Goal: Information Seeking & Learning: Learn about a topic

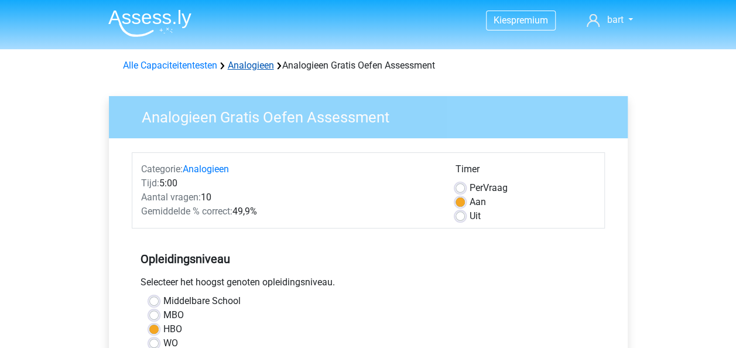
click at [249, 68] on link "Analogieen" at bounding box center [251, 65] width 46 height 11
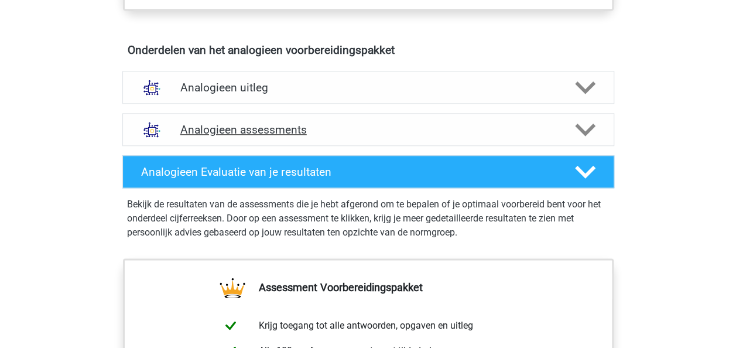
click at [345, 132] on h4 "Analogieen assessments" at bounding box center [368, 129] width 376 height 13
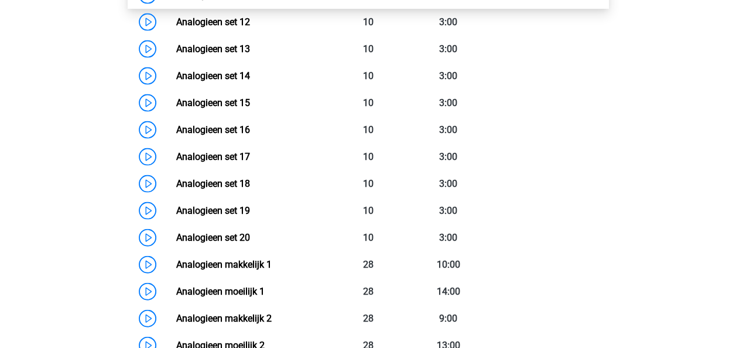
scroll to position [1287, 0]
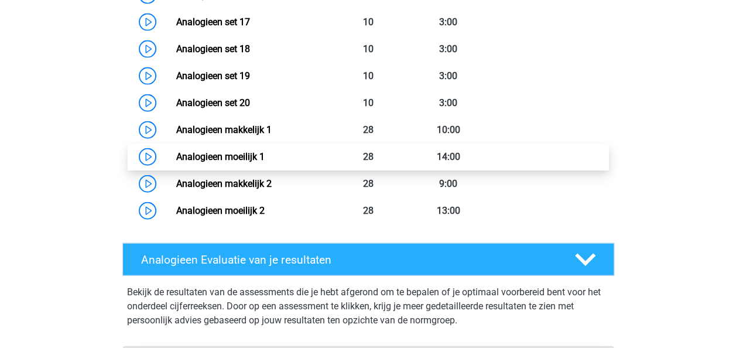
click at [264, 162] on link "Analogieen moeilijk 1" at bounding box center [220, 156] width 88 height 11
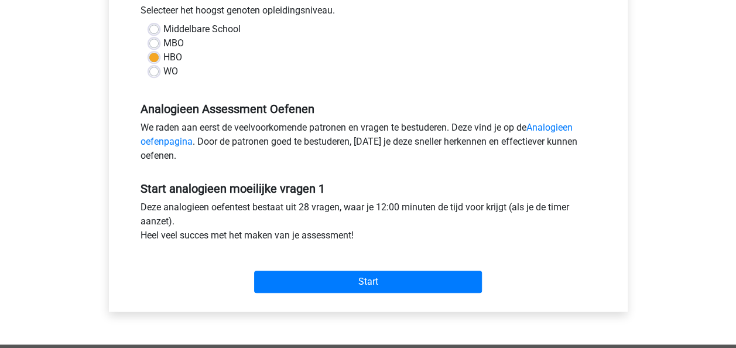
scroll to position [293, 0]
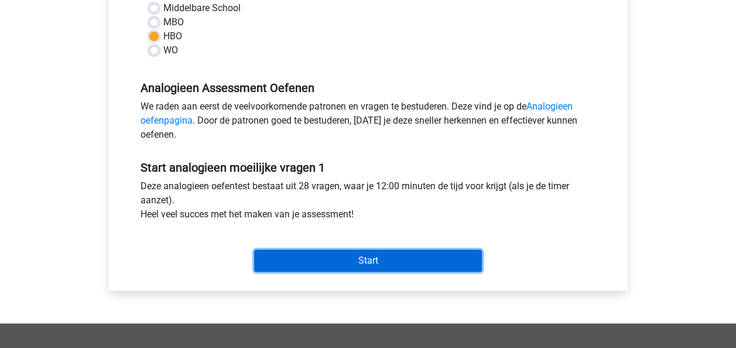
click at [357, 266] on input "Start" at bounding box center [368, 260] width 228 height 22
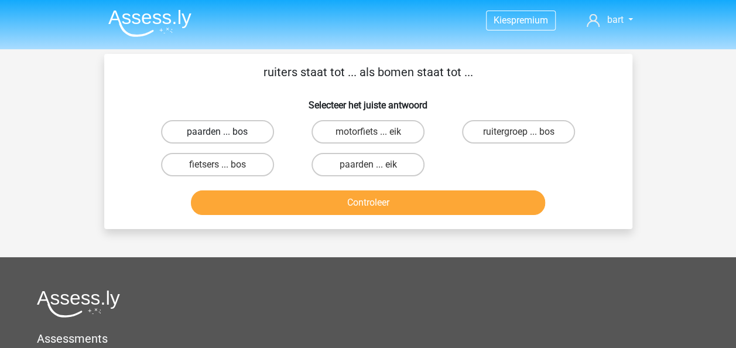
click at [252, 130] on label "paarden ... bos" at bounding box center [217, 131] width 113 height 23
click at [225, 132] on input "paarden ... bos" at bounding box center [221, 136] width 8 height 8
radio input "true"
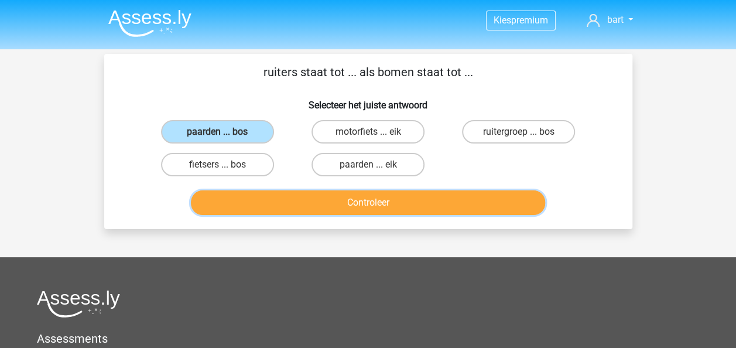
click at [401, 194] on button "Controleer" at bounding box center [368, 202] width 354 height 25
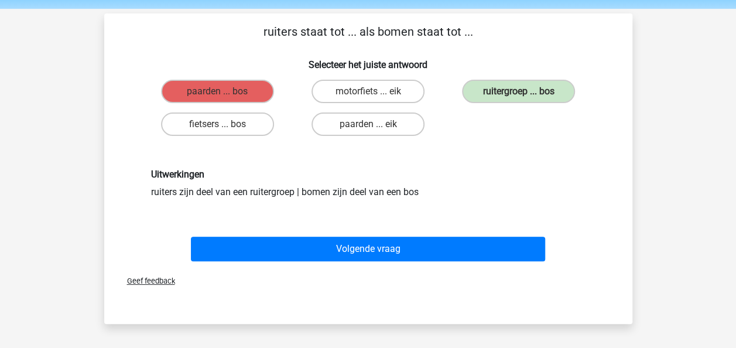
scroll to position [59, 0]
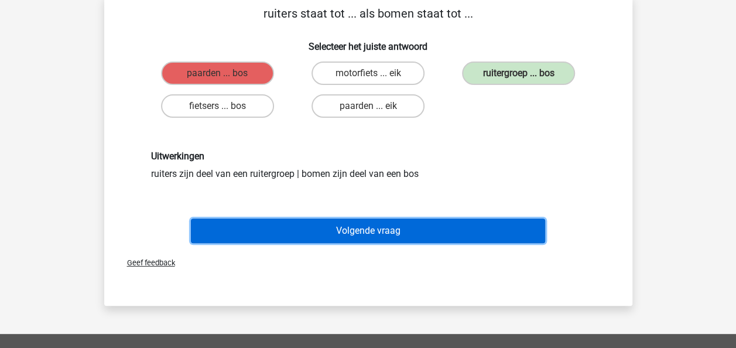
click at [369, 220] on button "Volgende vraag" at bounding box center [368, 230] width 354 height 25
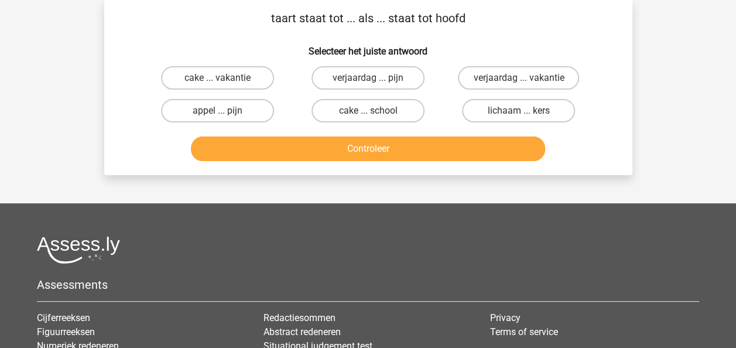
scroll to position [0, 0]
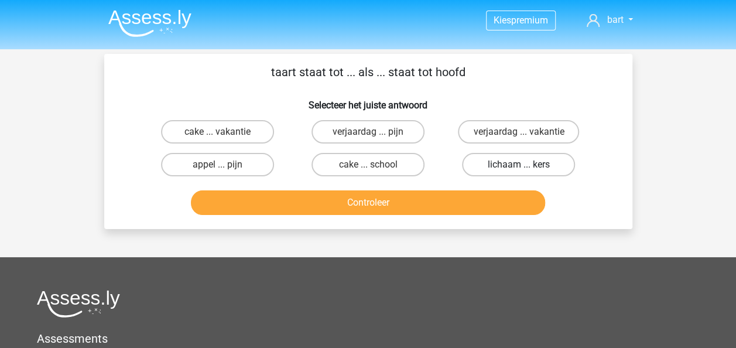
click at [490, 165] on label "lichaam ... kers" at bounding box center [518, 164] width 113 height 23
click at [518, 165] on input "lichaam ... kers" at bounding box center [522, 168] width 8 height 8
radio input "true"
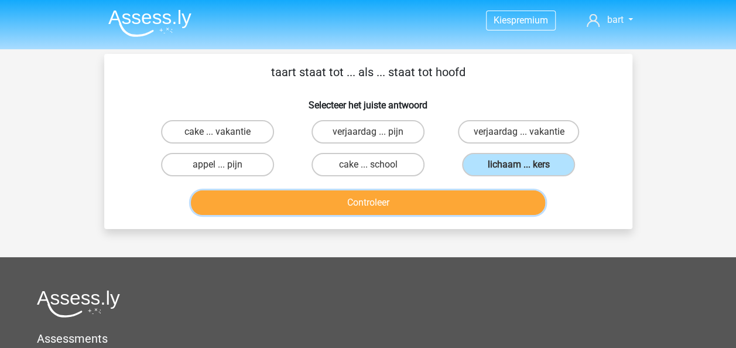
click at [420, 196] on button "Controleer" at bounding box center [368, 202] width 354 height 25
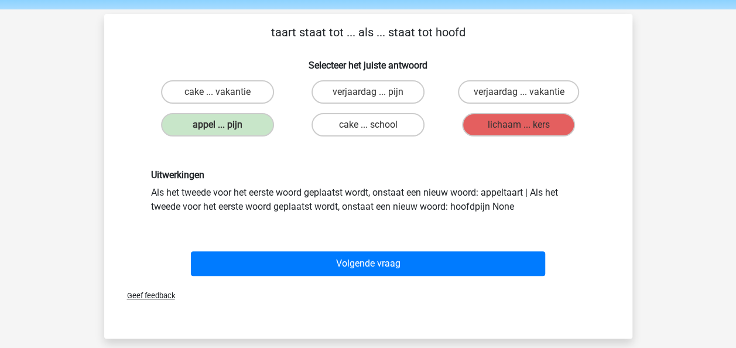
scroll to position [59, 0]
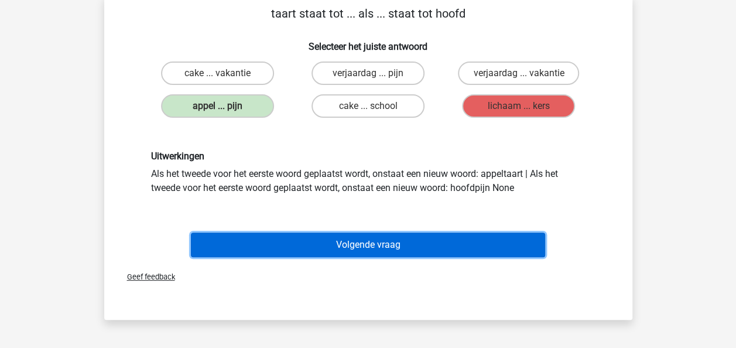
click at [463, 247] on button "Volgende vraag" at bounding box center [368, 244] width 354 height 25
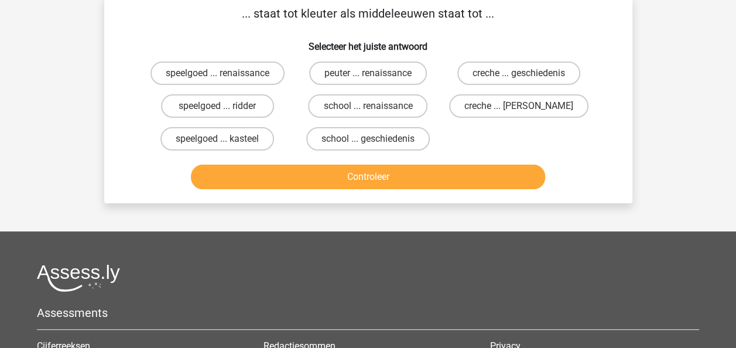
scroll to position [54, 0]
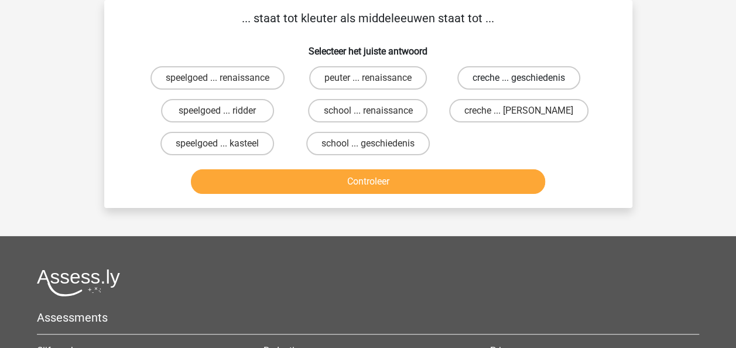
click at [528, 75] on label "creche ... geschiedenis" at bounding box center [518, 77] width 123 height 23
click at [526, 78] on input "creche ... geschiedenis" at bounding box center [522, 82] width 8 height 8
radio input "true"
click at [403, 74] on label "peuter ... renaissance" at bounding box center [368, 77] width 118 height 23
click at [375, 78] on input "peuter ... renaissance" at bounding box center [371, 82] width 8 height 8
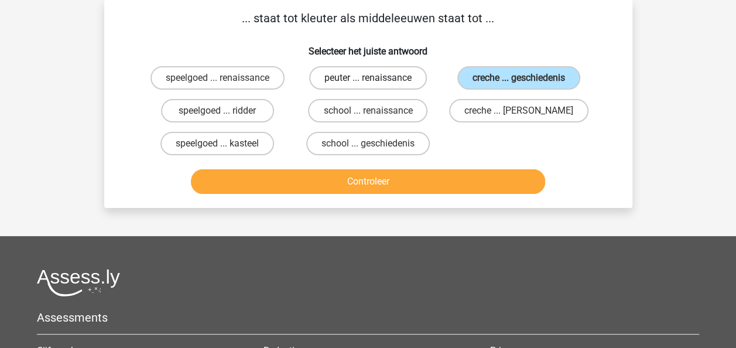
radio input "true"
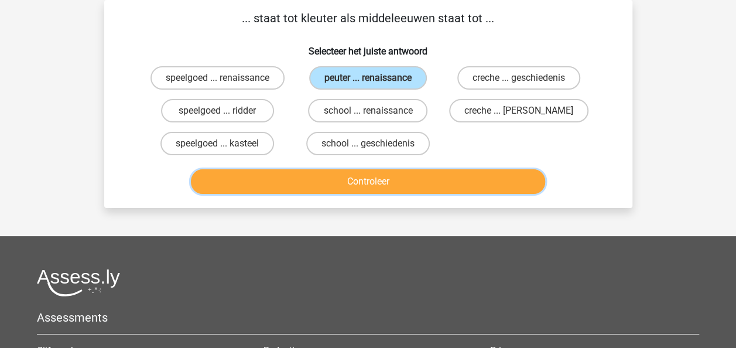
click at [438, 177] on button "Controleer" at bounding box center [368, 181] width 354 height 25
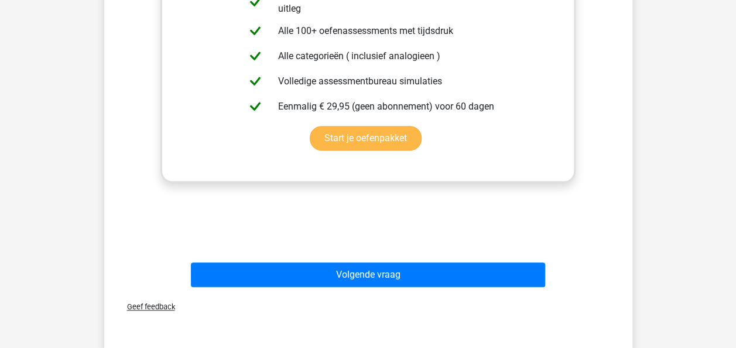
scroll to position [405, 0]
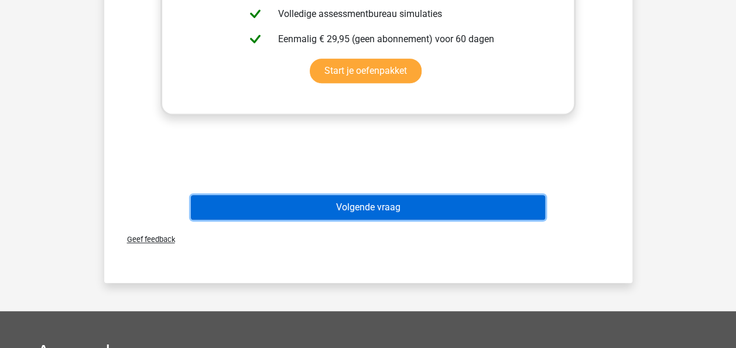
click at [425, 206] on button "Volgende vraag" at bounding box center [368, 207] width 354 height 25
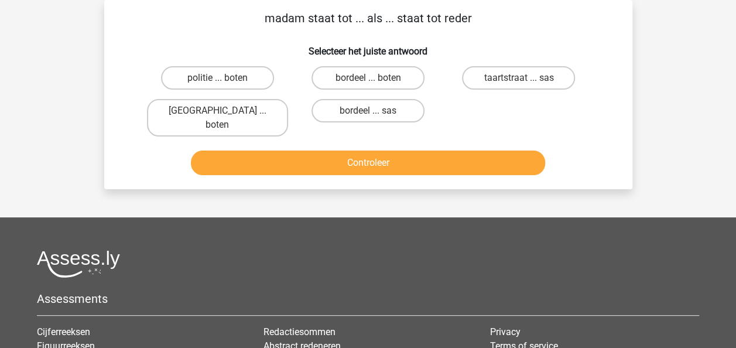
scroll to position [0, 0]
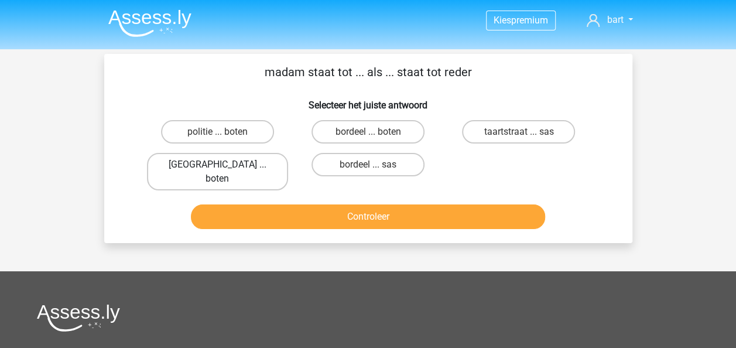
click at [253, 171] on label "parijs ... boten" at bounding box center [217, 171] width 141 height 37
click at [225, 171] on input "parijs ... boten" at bounding box center [221, 168] width 8 height 8
radio input "true"
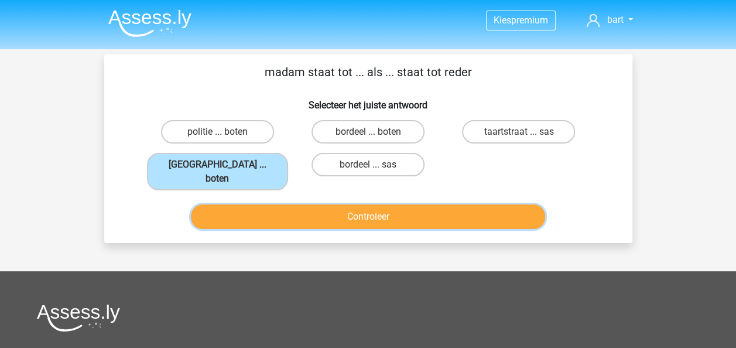
click at [277, 204] on button "Controleer" at bounding box center [368, 216] width 354 height 25
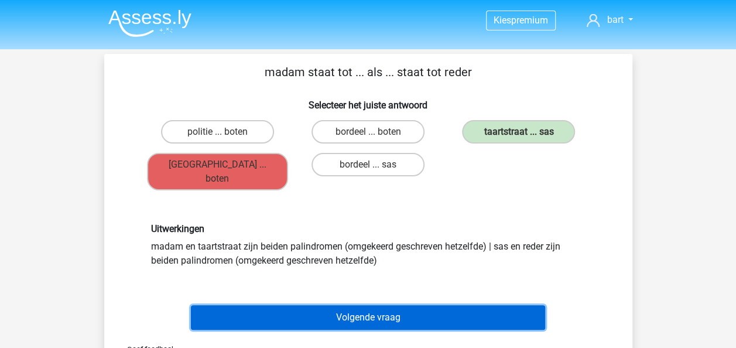
click at [431, 305] on button "Volgende vraag" at bounding box center [368, 317] width 354 height 25
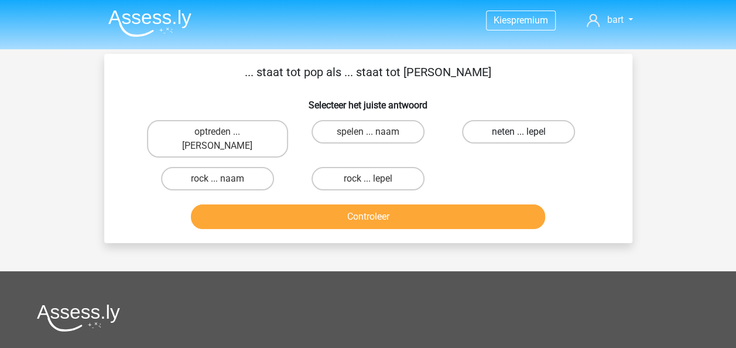
click at [530, 136] on label "neten ... lepel" at bounding box center [518, 131] width 113 height 23
click at [526, 136] on input "neten ... lepel" at bounding box center [522, 136] width 8 height 8
radio input "true"
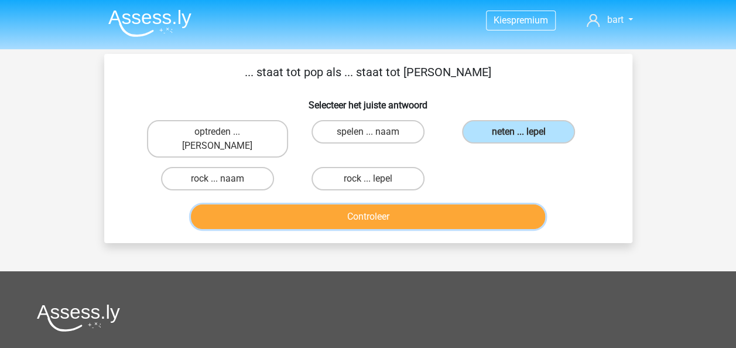
click at [410, 204] on button "Controleer" at bounding box center [368, 216] width 354 height 25
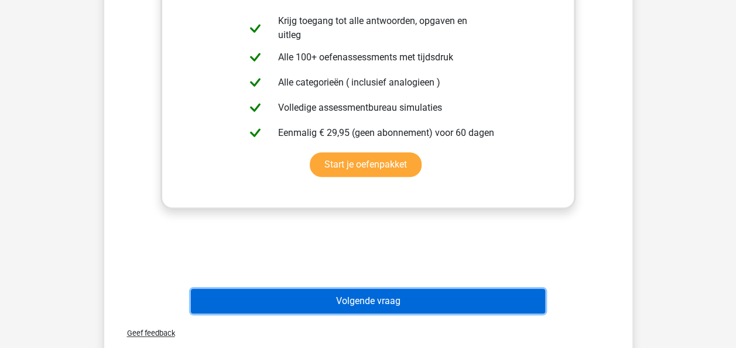
click at [385, 288] on button "Volgende vraag" at bounding box center [368, 300] width 354 height 25
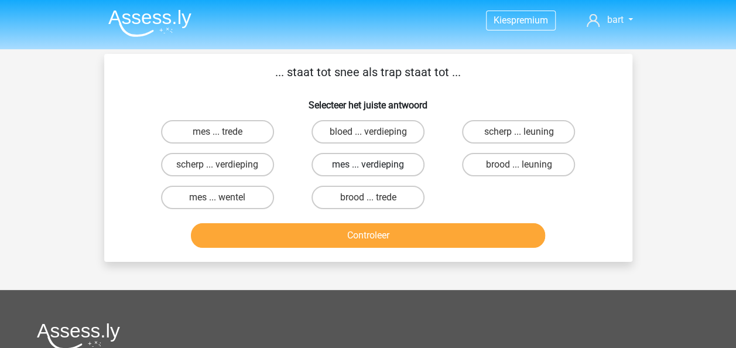
click at [334, 158] on label "mes ... verdieping" at bounding box center [367, 164] width 113 height 23
click at [367, 164] on input "mes ... verdieping" at bounding box center [371, 168] width 8 height 8
radio input "true"
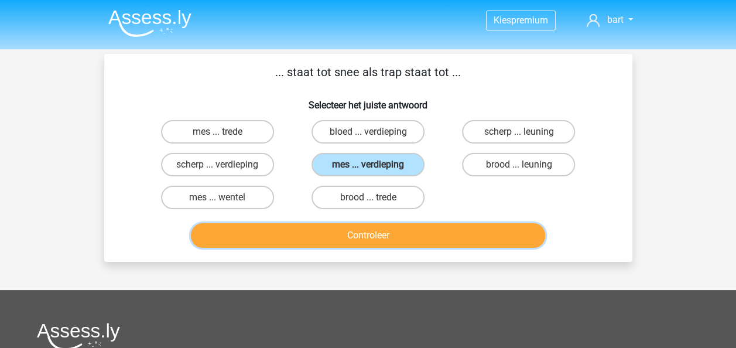
click at [389, 231] on button "Controleer" at bounding box center [368, 235] width 354 height 25
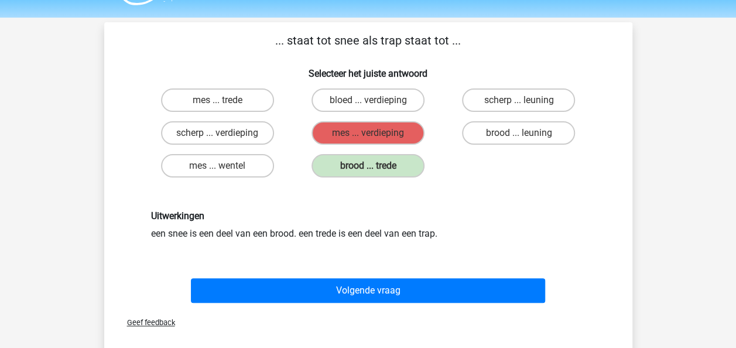
scroll to position [59, 0]
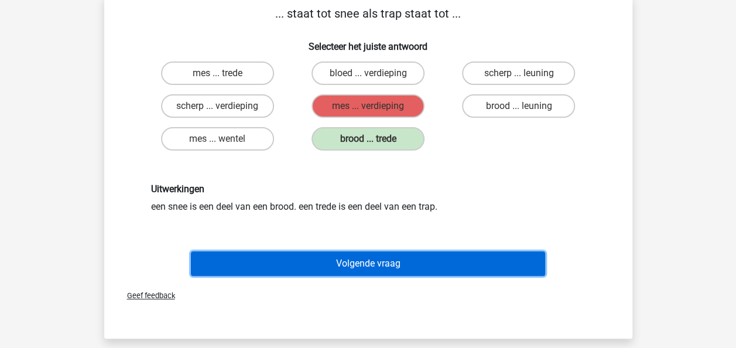
click at [416, 265] on button "Volgende vraag" at bounding box center [368, 263] width 354 height 25
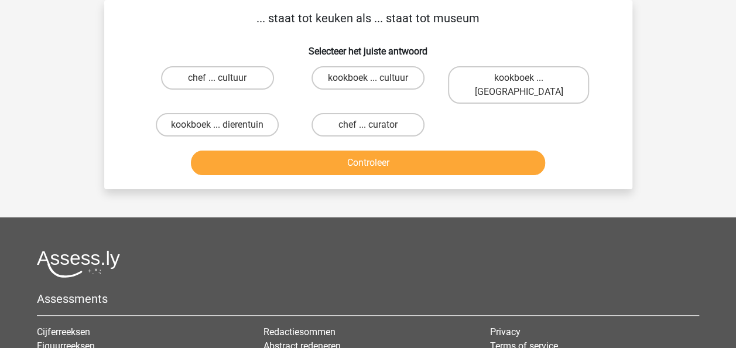
scroll to position [0, 0]
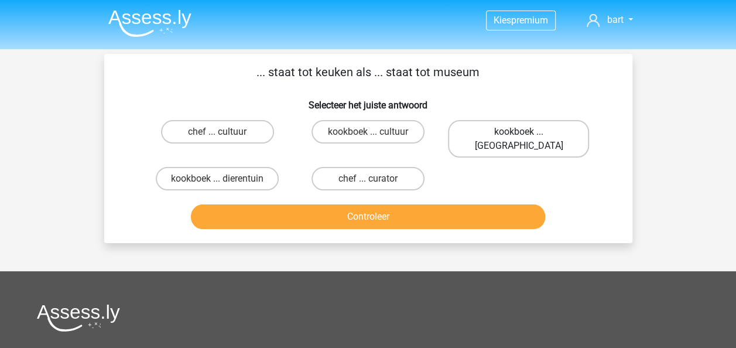
click at [511, 138] on label "kookboek ... louvre" at bounding box center [518, 138] width 141 height 37
click at [518, 138] on input "kookboek ... louvre" at bounding box center [522, 136] width 8 height 8
radio input "true"
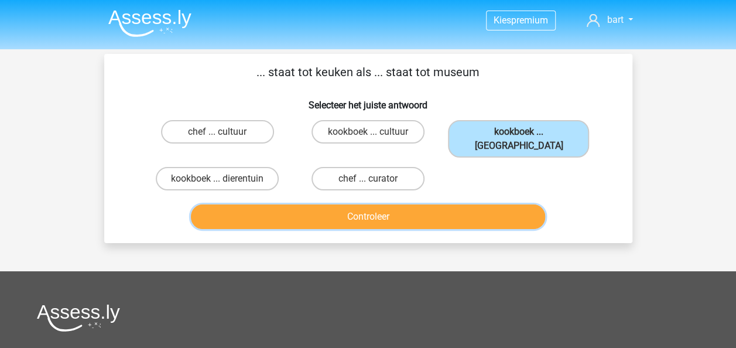
click at [438, 212] on button "Controleer" at bounding box center [368, 216] width 354 height 25
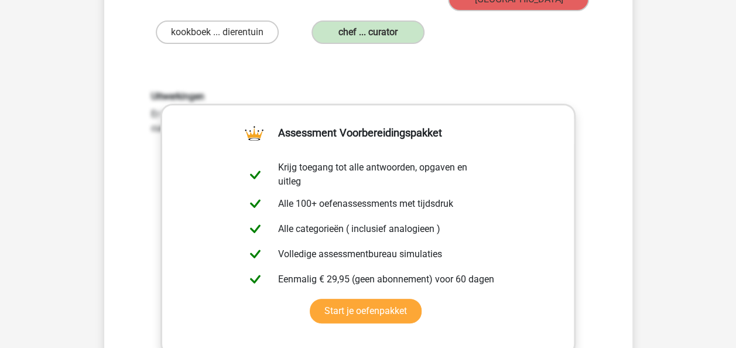
scroll to position [293, 0]
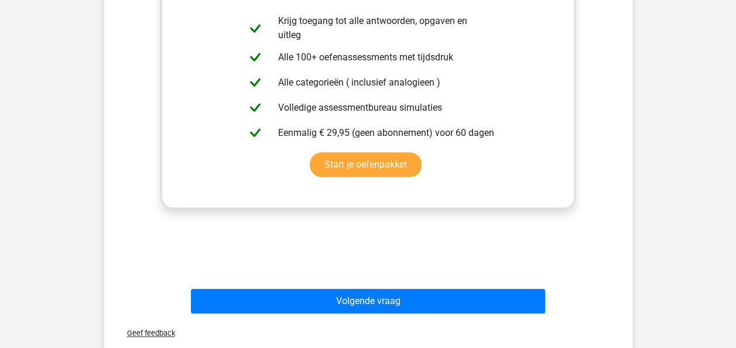
click at [404, 279] on div "Volgende vraag" at bounding box center [368, 298] width 490 height 39
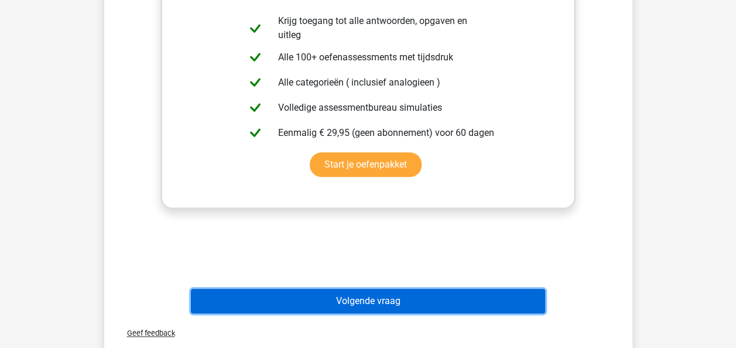
click at [401, 288] on button "Volgende vraag" at bounding box center [368, 300] width 354 height 25
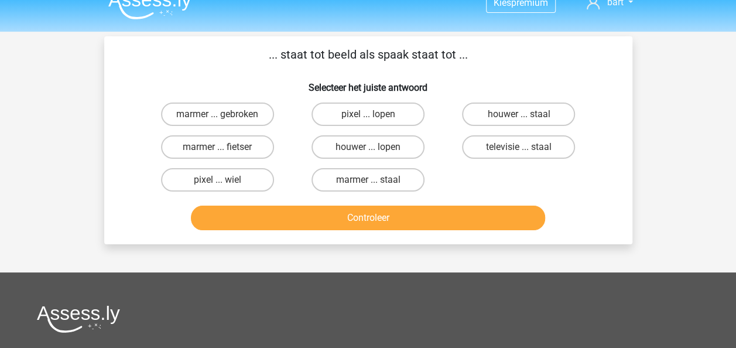
scroll to position [0, 0]
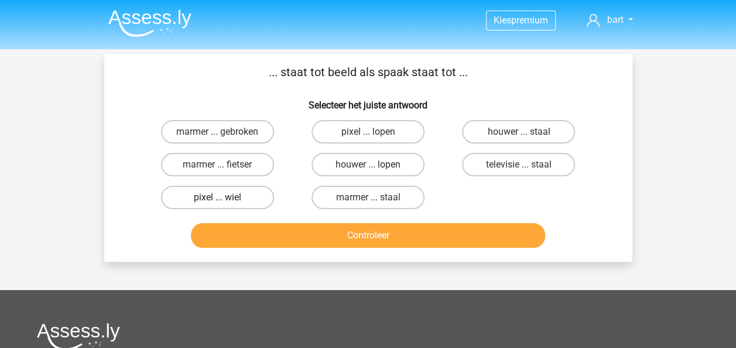
click at [222, 193] on label "pixel ... wiel" at bounding box center [217, 196] width 113 height 23
click at [222, 197] on input "pixel ... wiel" at bounding box center [221, 201] width 8 height 8
radio input "true"
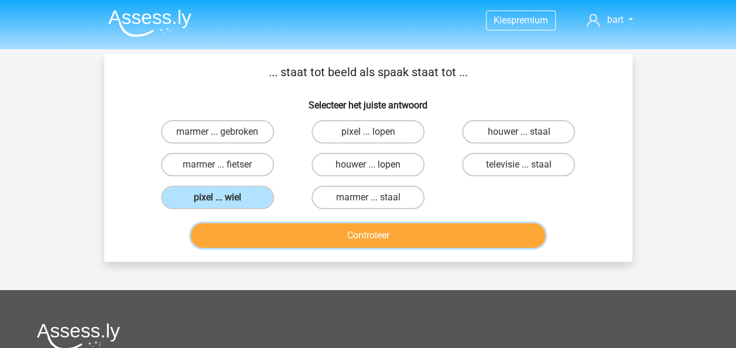
click at [267, 229] on button "Controleer" at bounding box center [368, 235] width 354 height 25
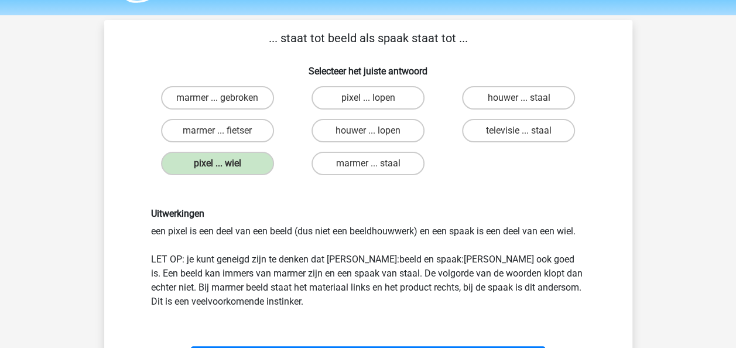
scroll to position [59, 0]
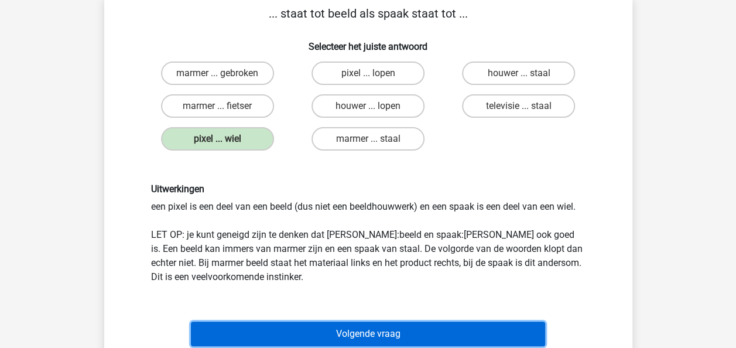
click at [413, 327] on button "Volgende vraag" at bounding box center [368, 333] width 354 height 25
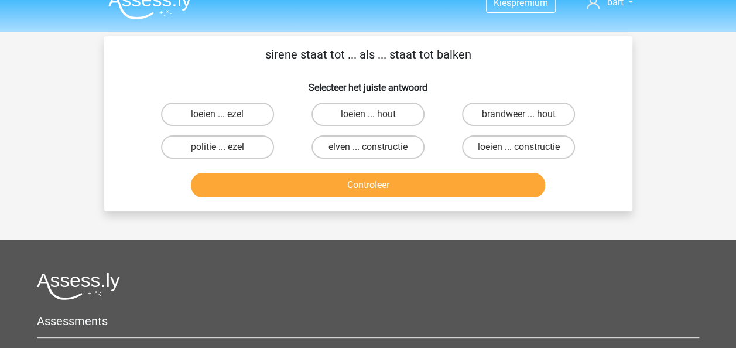
scroll to position [0, 0]
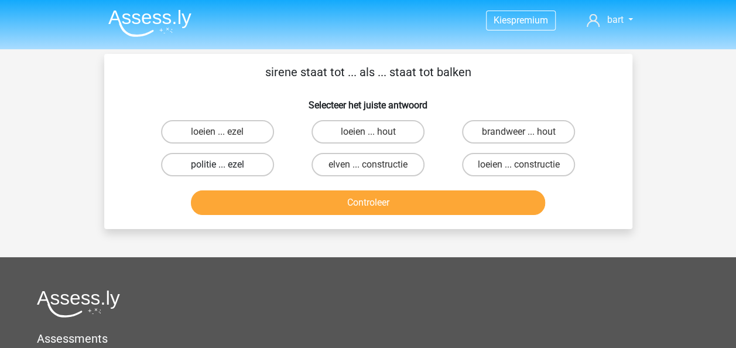
drag, startPoint x: 232, startPoint y: 129, endPoint x: 231, endPoint y: 157, distance: 28.1
click at [232, 157] on div "loeien ... ezel loeien ... hout brandweer ... hout politie ... ezel elven ... c…" at bounding box center [368, 148] width 452 height 66
click at [243, 157] on label "politie ... ezel" at bounding box center [217, 164] width 113 height 23
click at [225, 164] on input "politie ... ezel" at bounding box center [221, 168] width 8 height 8
radio input "true"
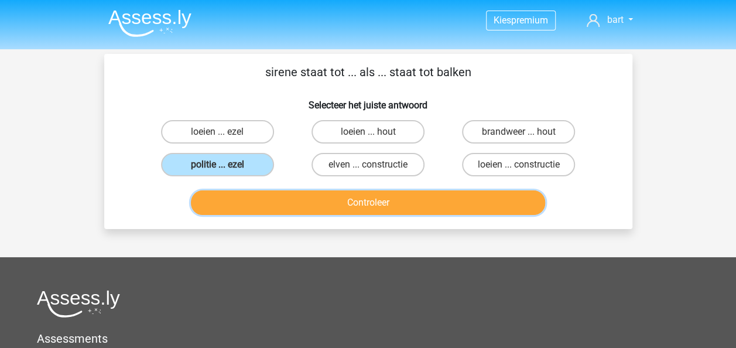
click at [338, 208] on button "Controleer" at bounding box center [368, 202] width 354 height 25
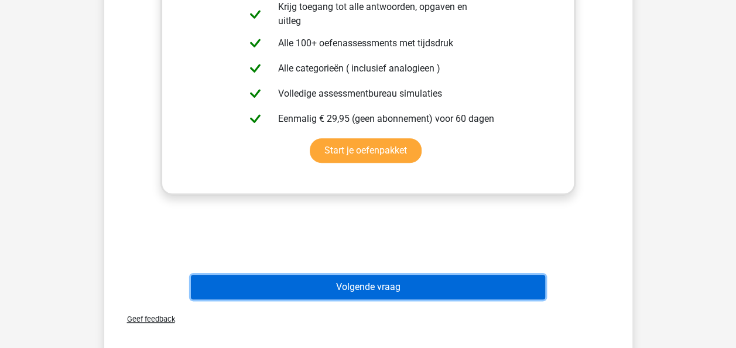
click at [341, 279] on button "Volgende vraag" at bounding box center [368, 286] width 354 height 25
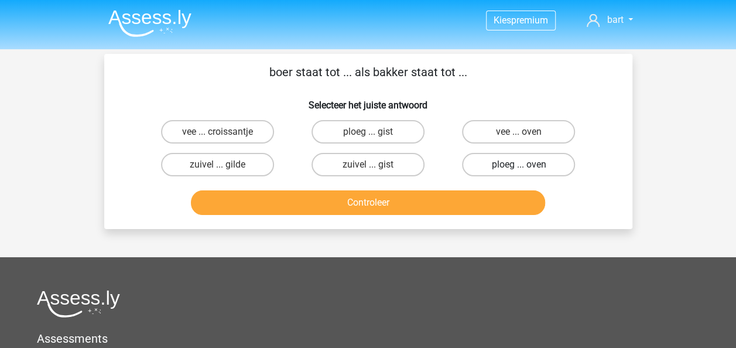
click at [531, 170] on label "ploeg ... oven" at bounding box center [518, 164] width 113 height 23
click at [526, 170] on input "ploeg ... oven" at bounding box center [522, 168] width 8 height 8
radio input "true"
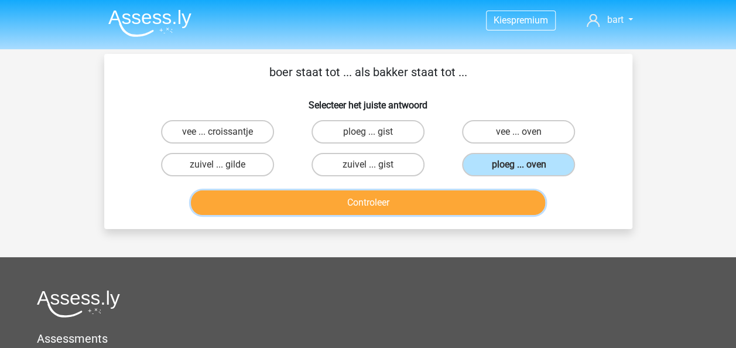
click at [440, 195] on button "Controleer" at bounding box center [368, 202] width 354 height 25
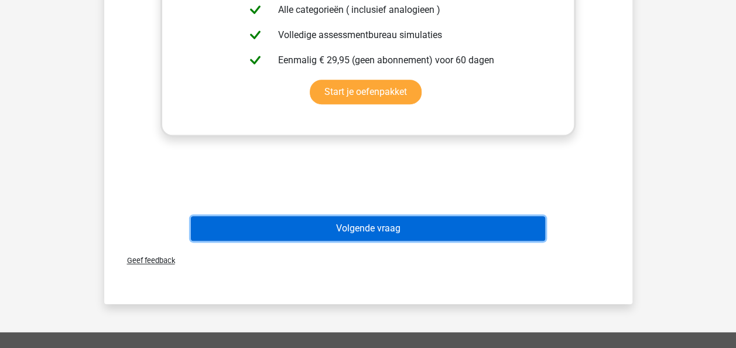
click at [415, 237] on button "Volgende vraag" at bounding box center [368, 228] width 354 height 25
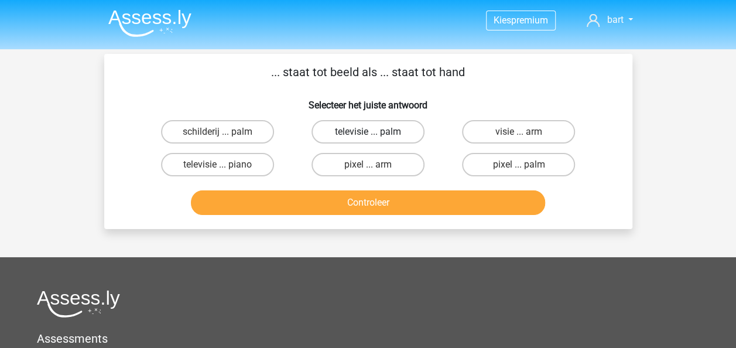
click at [365, 125] on label "televisie ... palm" at bounding box center [367, 131] width 113 height 23
click at [367, 132] on input "televisie ... palm" at bounding box center [371, 136] width 8 height 8
radio input "true"
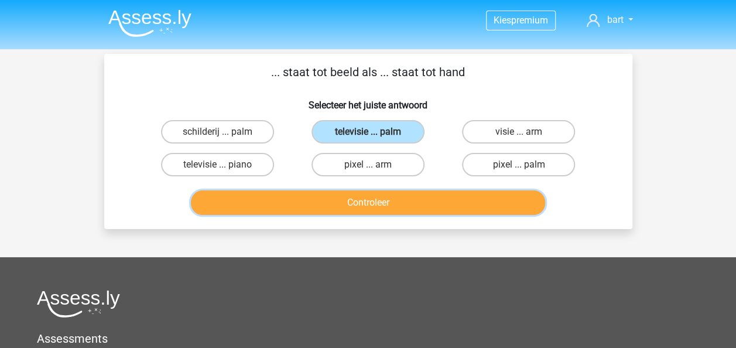
click at [329, 212] on button "Controleer" at bounding box center [368, 202] width 354 height 25
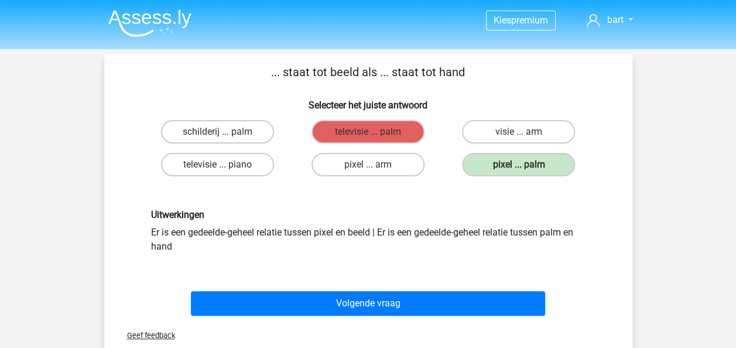
drag, startPoint x: 628, startPoint y: 291, endPoint x: 746, endPoint y: 360, distance: 136.9
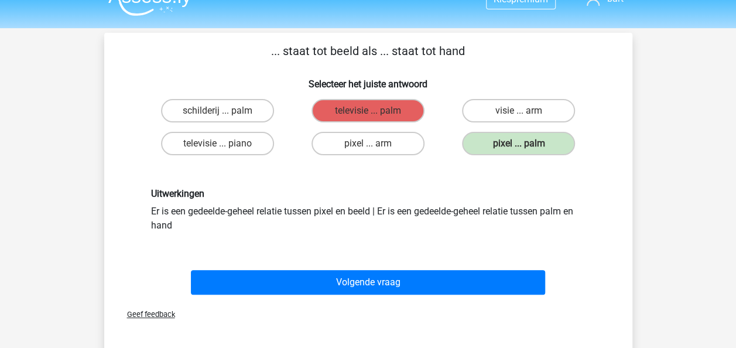
click at [621, 181] on div "... staat tot beeld als ... staat tot hand Selecteer het juiste antwoord schild…" at bounding box center [368, 170] width 518 height 256
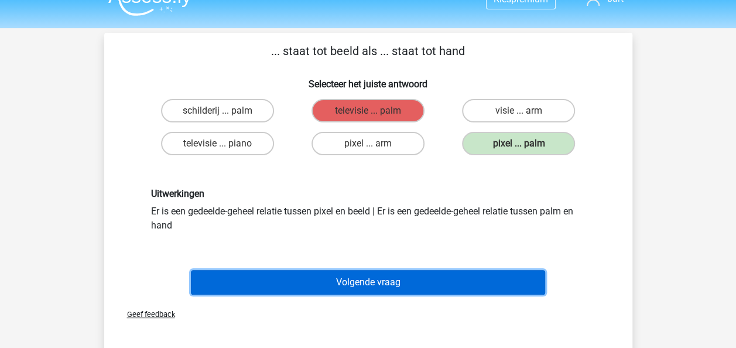
click at [352, 287] on button "Volgende vraag" at bounding box center [368, 282] width 354 height 25
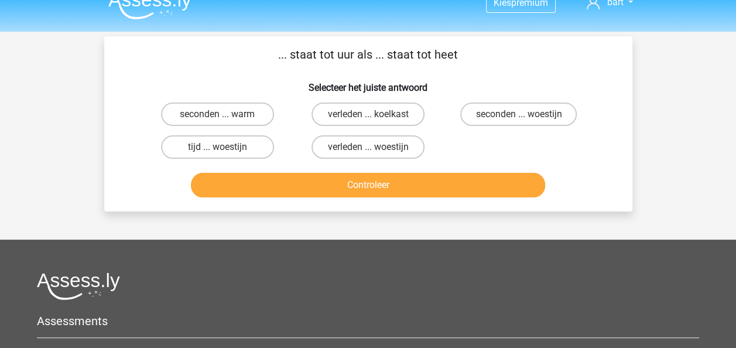
scroll to position [0, 0]
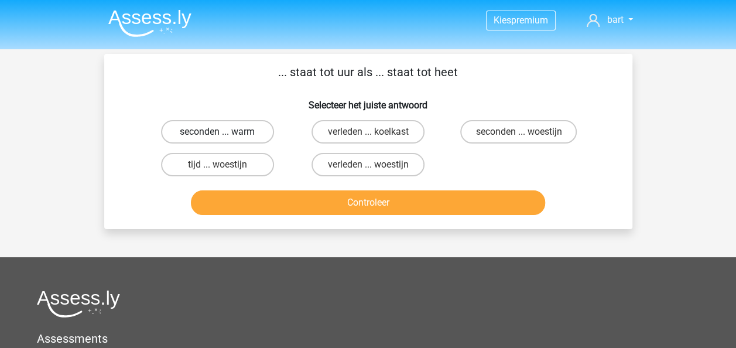
click at [202, 124] on label "seconden ... warm" at bounding box center [217, 131] width 113 height 23
click at [217, 132] on input "seconden ... warm" at bounding box center [221, 136] width 8 height 8
radio input "true"
click at [342, 215] on div "Controleer" at bounding box center [368, 204] width 452 height 29
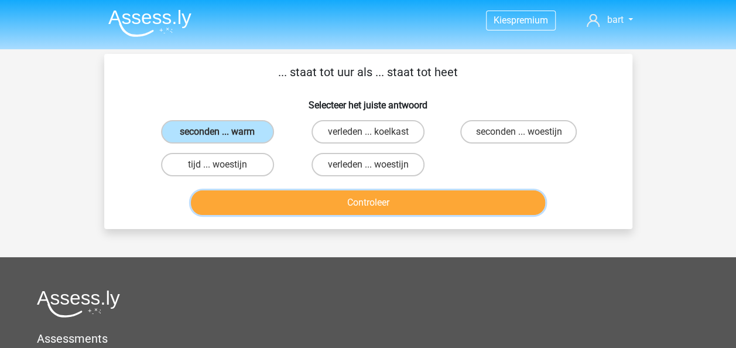
click at [335, 199] on button "Controleer" at bounding box center [368, 202] width 354 height 25
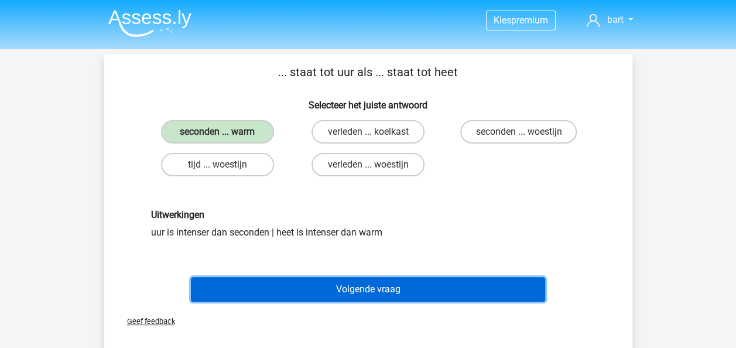
click at [352, 294] on button "Volgende vraag" at bounding box center [368, 289] width 354 height 25
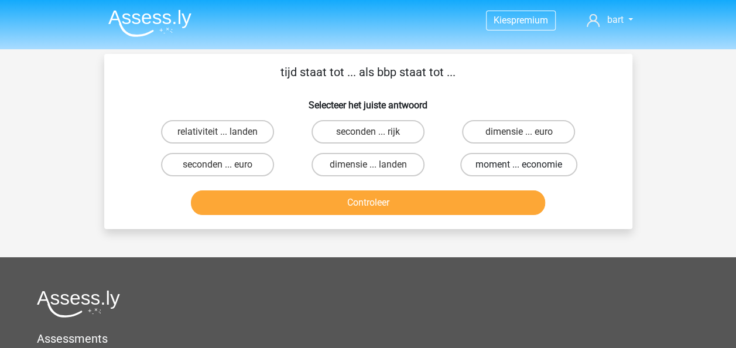
click at [534, 169] on label "moment ... economie" at bounding box center [518, 164] width 117 height 23
click at [526, 169] on input "moment ... economie" at bounding box center [522, 168] width 8 height 8
radio input "true"
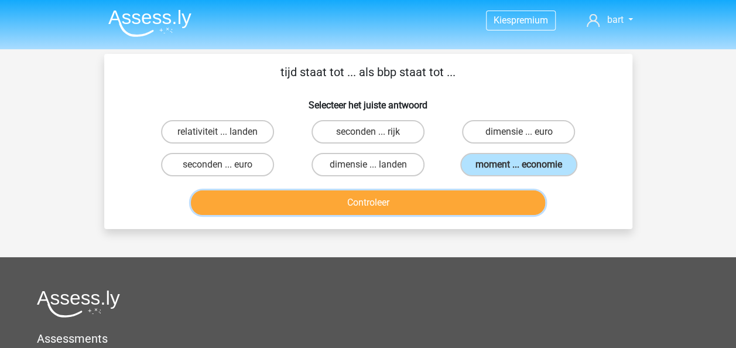
click at [479, 194] on button "Controleer" at bounding box center [368, 202] width 354 height 25
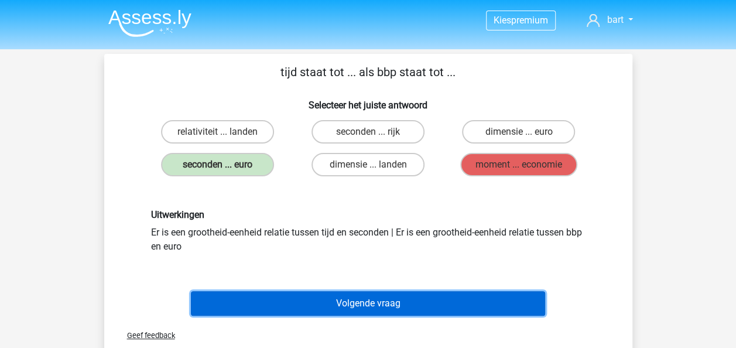
click at [442, 297] on button "Volgende vraag" at bounding box center [368, 303] width 354 height 25
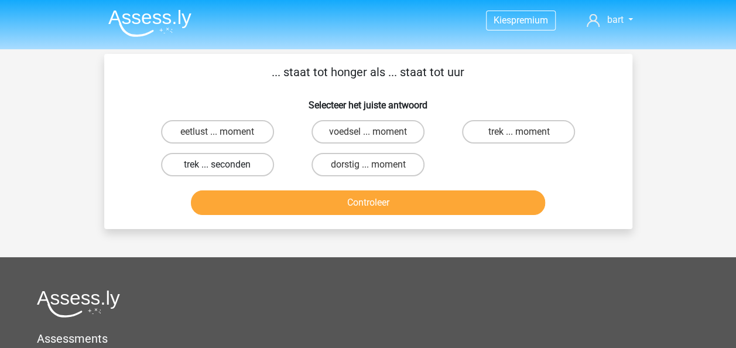
click at [267, 166] on label "trek ... seconden" at bounding box center [217, 164] width 113 height 23
click at [225, 166] on input "trek ... seconden" at bounding box center [221, 168] width 8 height 8
radio input "true"
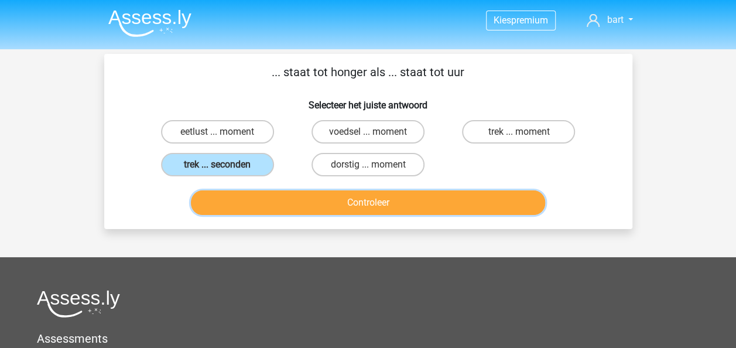
click at [279, 194] on button "Controleer" at bounding box center [368, 202] width 354 height 25
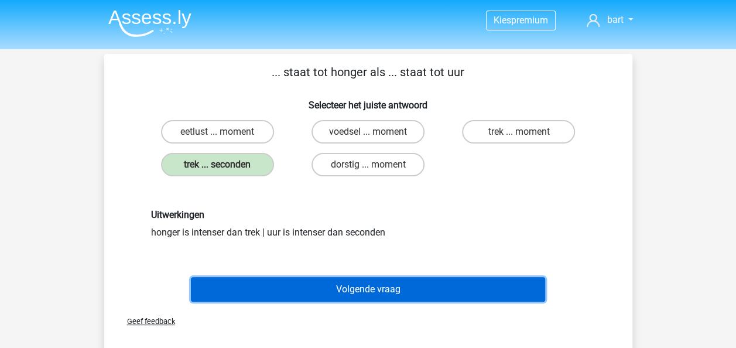
click at [342, 283] on button "Volgende vraag" at bounding box center [368, 289] width 354 height 25
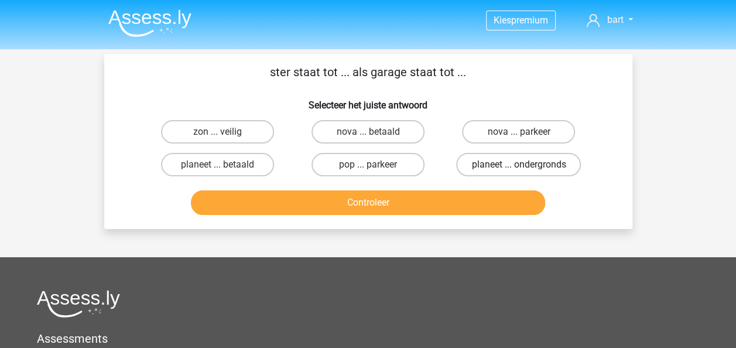
click at [534, 172] on label "planeet ... ondergronds" at bounding box center [518, 164] width 125 height 23
click at [526, 172] on input "planeet ... ondergronds" at bounding box center [522, 168] width 8 height 8
radio input "true"
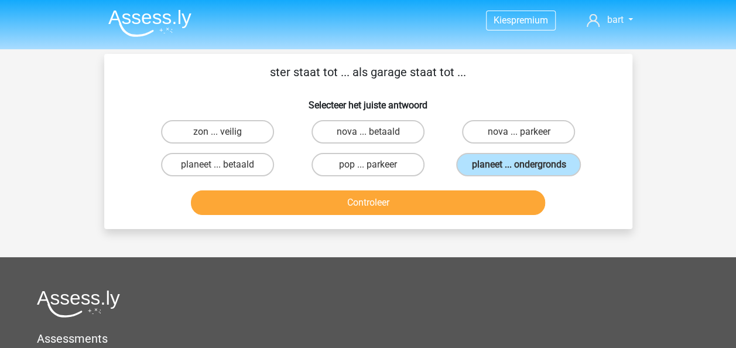
click at [447, 184] on div "Controleer" at bounding box center [368, 200] width 490 height 39
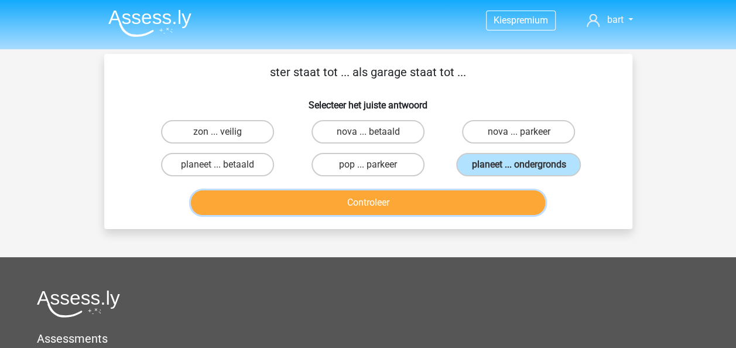
click at [424, 204] on button "Controleer" at bounding box center [368, 202] width 354 height 25
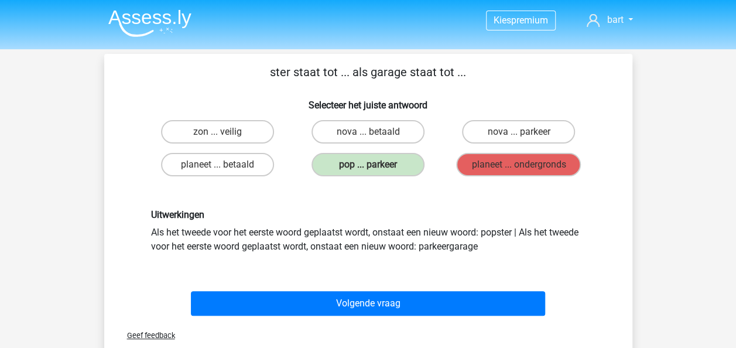
scroll to position [59, 0]
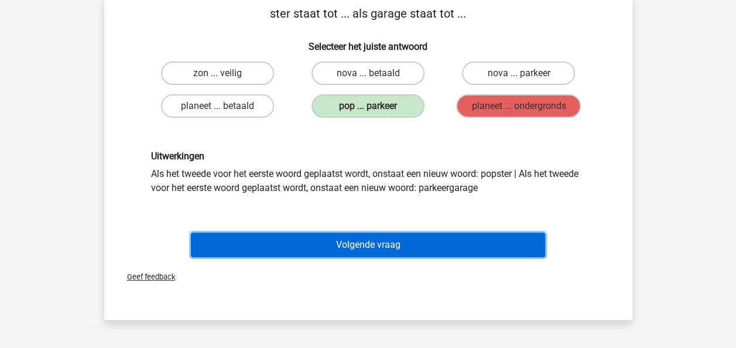
click at [403, 240] on button "Volgende vraag" at bounding box center [368, 244] width 354 height 25
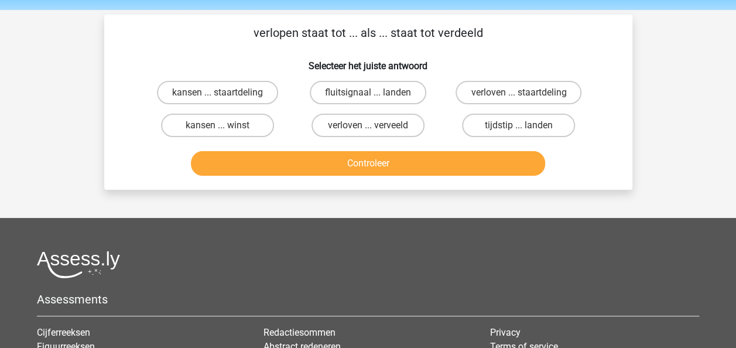
scroll to position [0, 0]
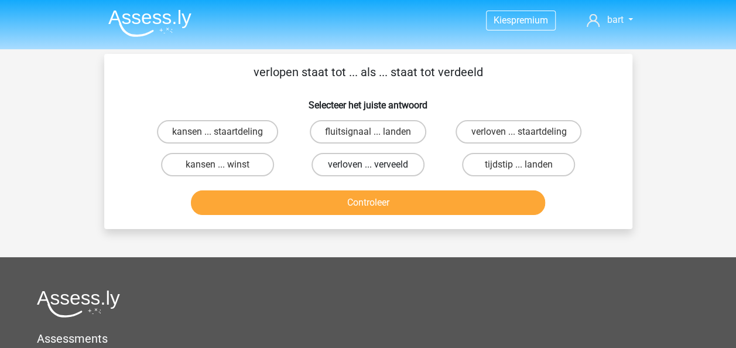
click at [380, 160] on label "verloven ... verveeld" at bounding box center [367, 164] width 113 height 23
click at [375, 164] on input "verloven ... verveeld" at bounding box center [371, 168] width 8 height 8
radio input "true"
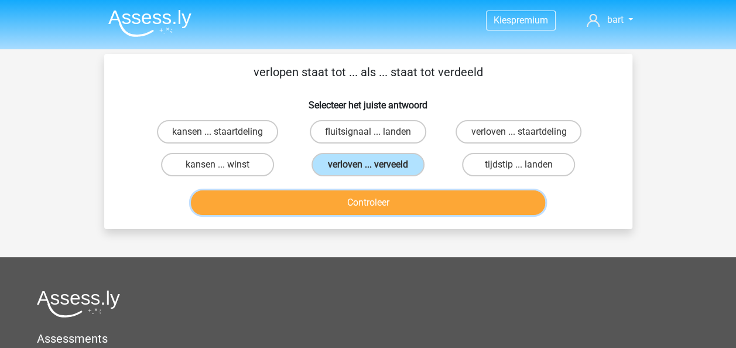
click at [371, 197] on button "Controleer" at bounding box center [368, 202] width 354 height 25
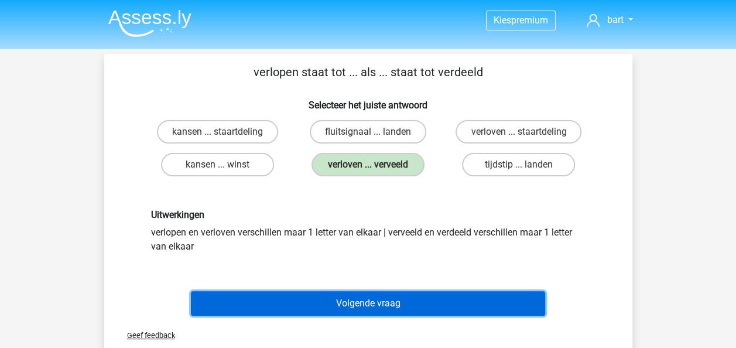
click at [343, 294] on button "Volgende vraag" at bounding box center [368, 303] width 354 height 25
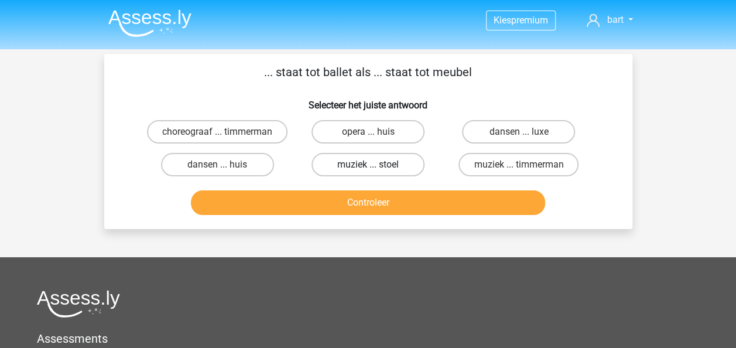
drag, startPoint x: 322, startPoint y: 167, endPoint x: 328, endPoint y: 174, distance: 9.5
click at [328, 174] on div "muziek ... stoel" at bounding box center [368, 164] width 150 height 33
click at [332, 176] on label "muziek ... stoel" at bounding box center [367, 164] width 113 height 23
click at [367, 172] on input "muziek ... stoel" at bounding box center [371, 168] width 8 height 8
radio input "true"
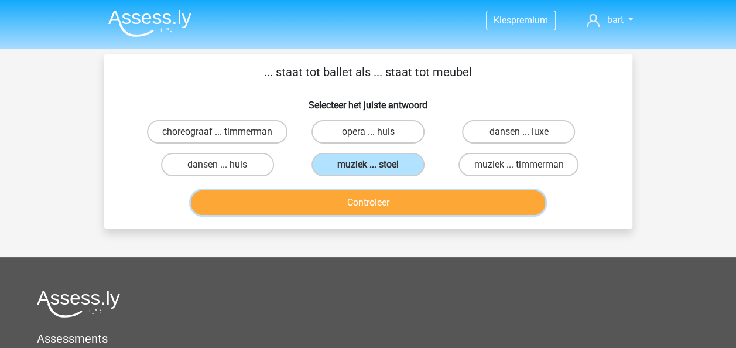
click at [364, 212] on button "Controleer" at bounding box center [368, 202] width 354 height 25
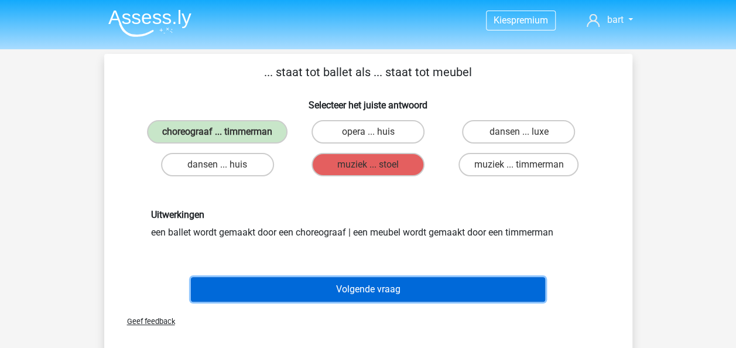
click at [455, 301] on button "Volgende vraag" at bounding box center [368, 289] width 354 height 25
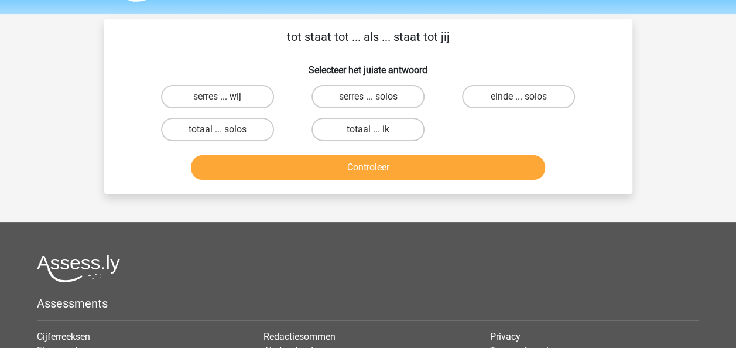
scroll to position [54, 0]
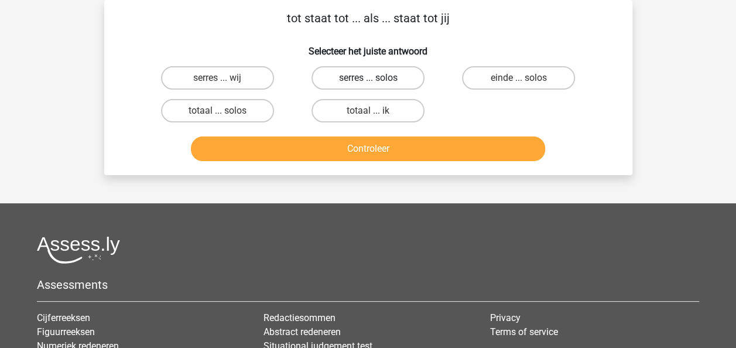
click at [343, 72] on label "serres ... solos" at bounding box center [367, 77] width 113 height 23
click at [367, 78] on input "serres ... solos" at bounding box center [371, 82] width 8 height 8
radio input "true"
click at [335, 136] on div "Controleer" at bounding box center [368, 146] width 490 height 39
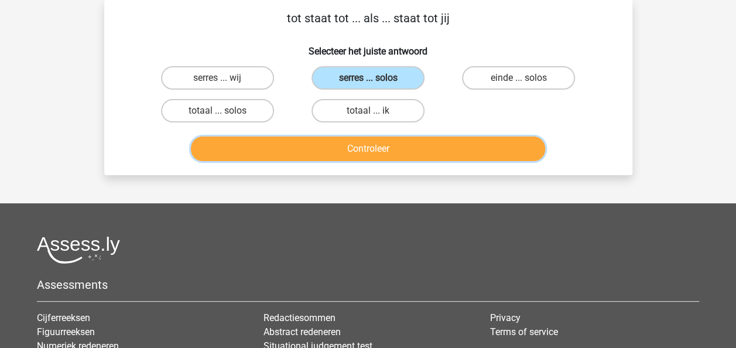
click at [334, 143] on button "Controleer" at bounding box center [368, 148] width 354 height 25
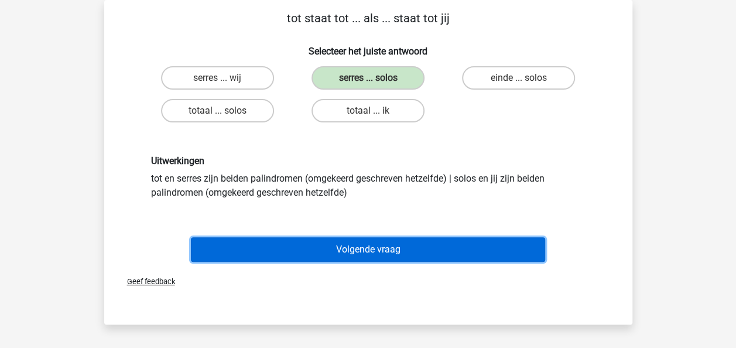
click at [314, 250] on button "Volgende vraag" at bounding box center [368, 249] width 354 height 25
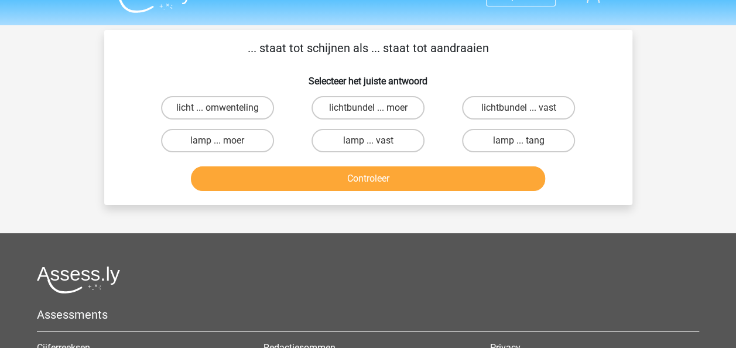
scroll to position [0, 0]
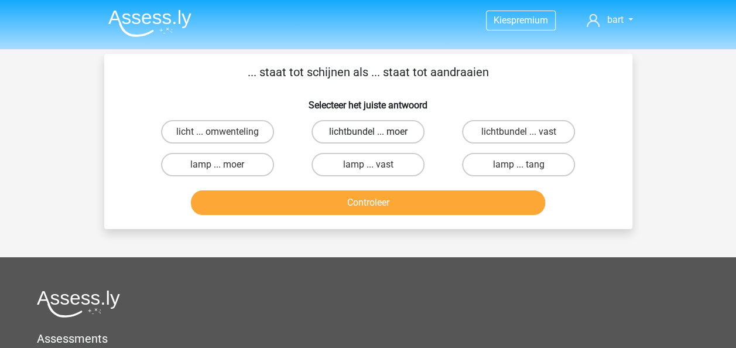
click at [401, 132] on label "lichtbundel ... moer" at bounding box center [367, 131] width 113 height 23
click at [375, 132] on input "lichtbundel ... moer" at bounding box center [371, 136] width 8 height 8
radio input "true"
click at [398, 188] on div "Controleer" at bounding box center [368, 200] width 490 height 39
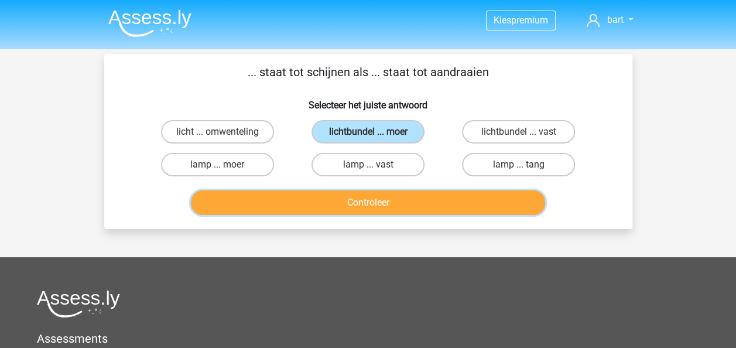
click at [397, 192] on button "Controleer" at bounding box center [368, 202] width 354 height 25
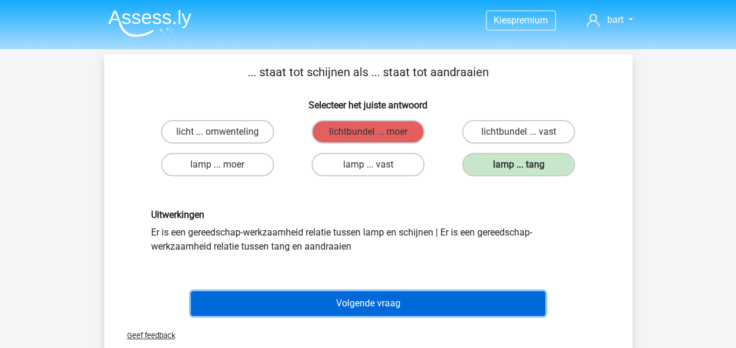
click at [390, 311] on button "Volgende vraag" at bounding box center [368, 303] width 354 height 25
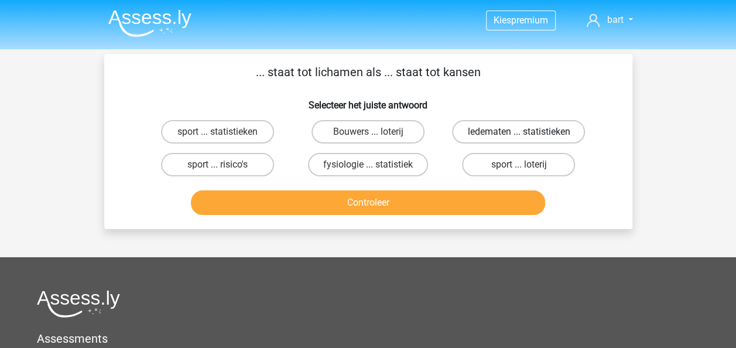
click at [476, 132] on label "ledematen ... statistieken" at bounding box center [518, 131] width 133 height 23
click at [518, 132] on input "ledematen ... statistieken" at bounding box center [522, 136] width 8 height 8
radio input "true"
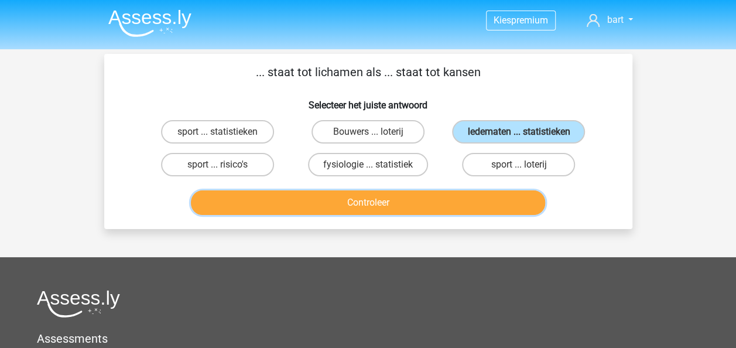
click at [398, 194] on button "Controleer" at bounding box center [368, 202] width 354 height 25
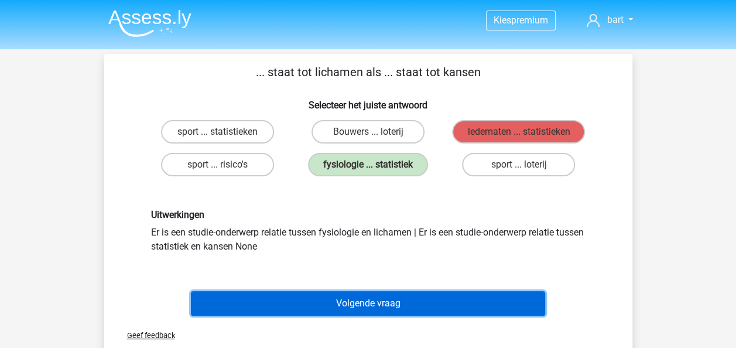
drag, startPoint x: 358, startPoint y: 309, endPoint x: 353, endPoint y: 293, distance: 17.0
click at [358, 305] on button "Volgende vraag" at bounding box center [368, 303] width 354 height 25
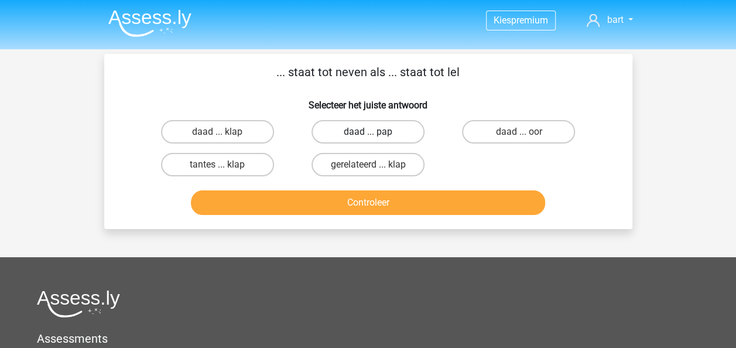
click at [355, 132] on label "daad ... pap" at bounding box center [367, 131] width 113 height 23
click at [367, 132] on input "daad ... pap" at bounding box center [371, 136] width 8 height 8
radio input "true"
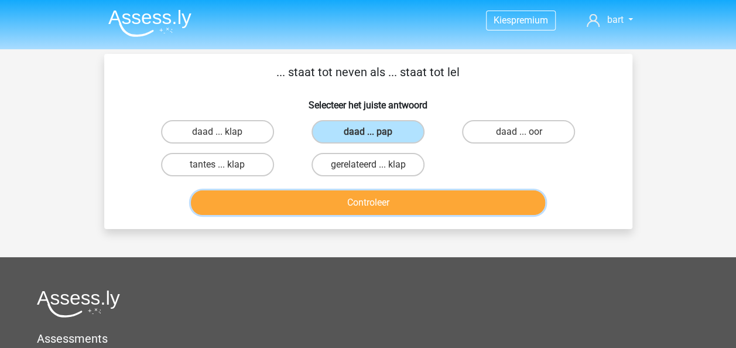
click at [343, 208] on button "Controleer" at bounding box center [368, 202] width 354 height 25
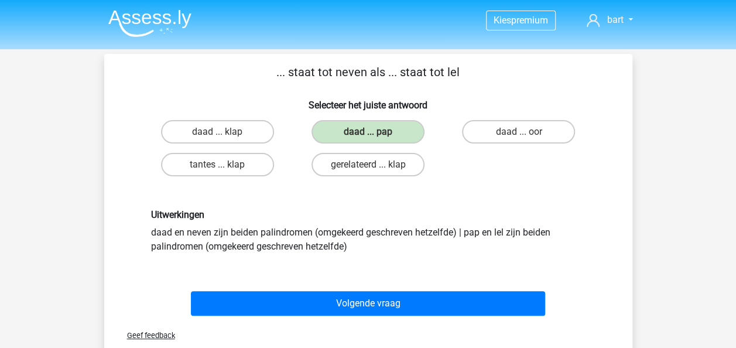
click at [337, 286] on div "Volgende vraag" at bounding box center [368, 300] width 490 height 39
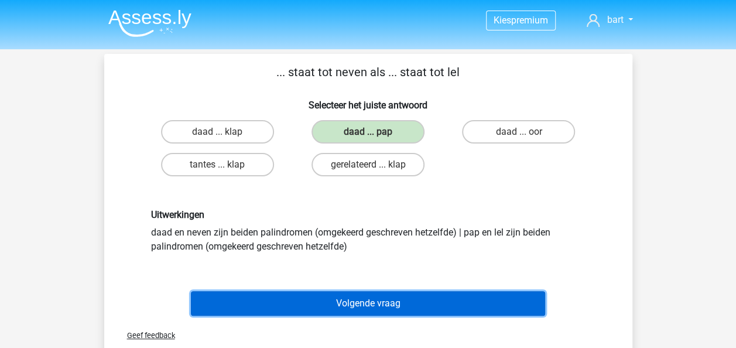
click at [334, 297] on button "Volgende vraag" at bounding box center [368, 303] width 354 height 25
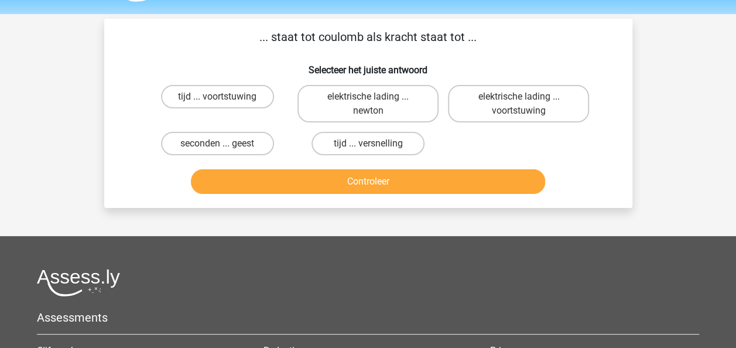
scroll to position [54, 0]
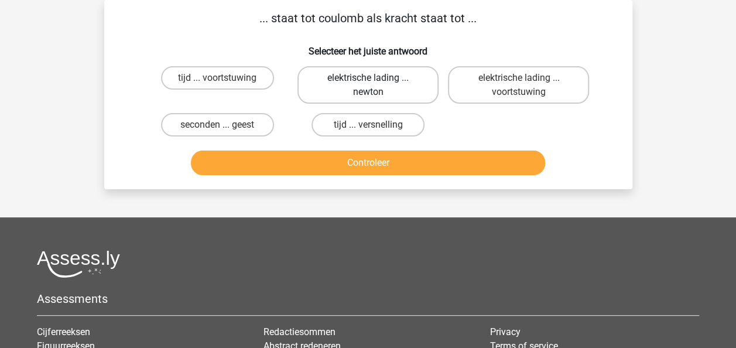
click at [370, 87] on label "elektrische lading ... newton" at bounding box center [367, 84] width 141 height 37
click at [370, 85] on input "elektrische lading ... newton" at bounding box center [371, 82] width 8 height 8
radio input "true"
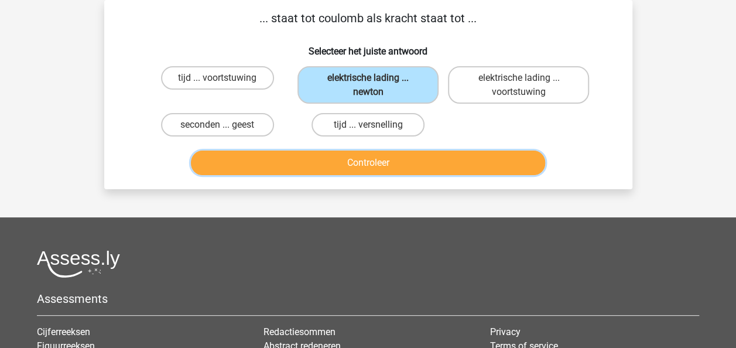
click at [339, 162] on button "Controleer" at bounding box center [368, 162] width 354 height 25
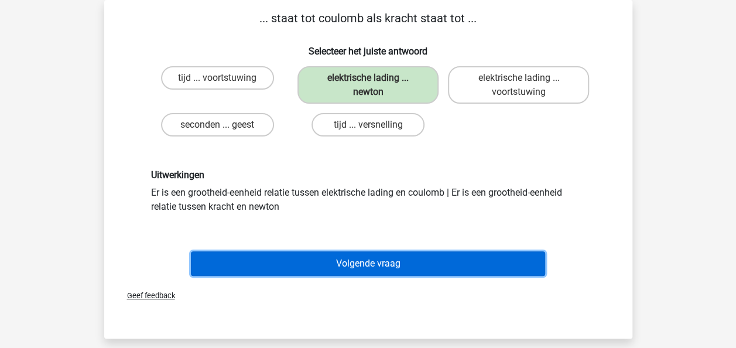
click at [317, 254] on button "Volgende vraag" at bounding box center [368, 263] width 354 height 25
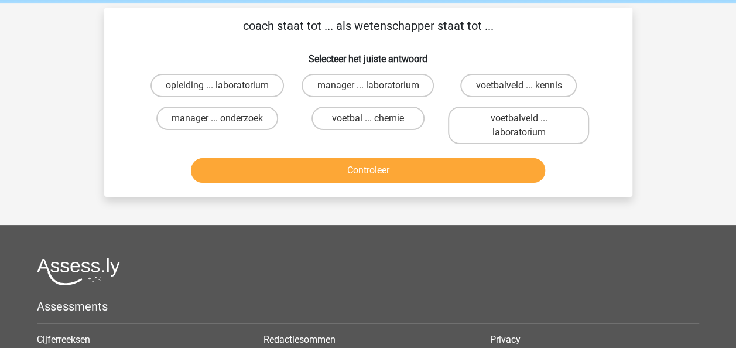
scroll to position [0, 0]
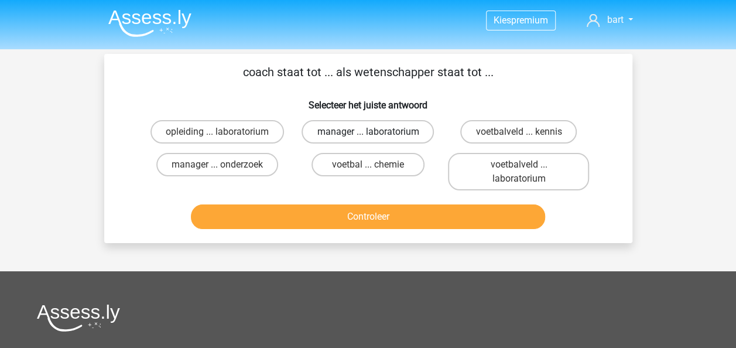
click at [349, 128] on label "manager ... laboratorium" at bounding box center [367, 131] width 132 height 23
click at [367, 132] on input "manager ... laboratorium" at bounding box center [371, 136] width 8 height 8
radio input "true"
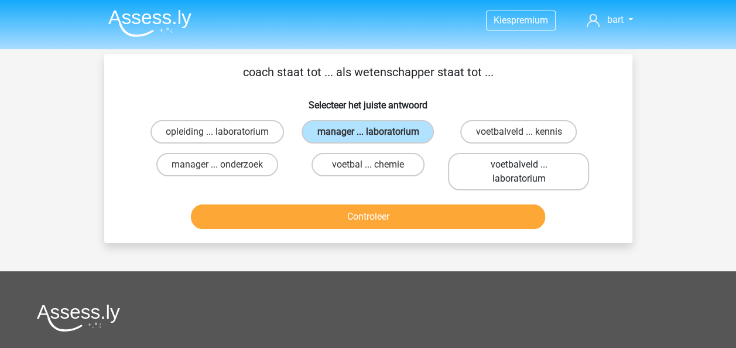
click at [476, 172] on label "voetbalveld ... laboratorium" at bounding box center [518, 171] width 141 height 37
click at [518, 172] on input "voetbalveld ... laboratorium" at bounding box center [522, 168] width 8 height 8
radio input "true"
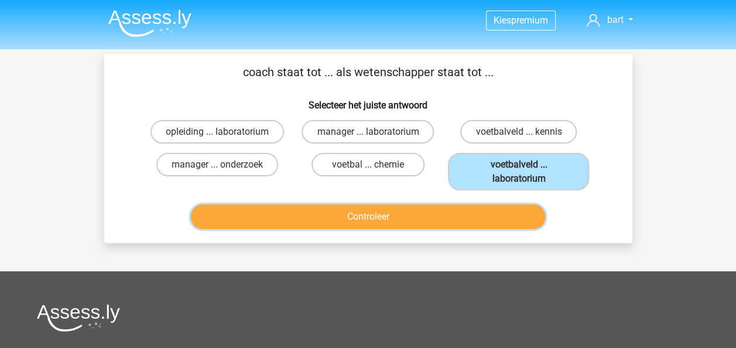
click at [421, 214] on button "Controleer" at bounding box center [368, 216] width 354 height 25
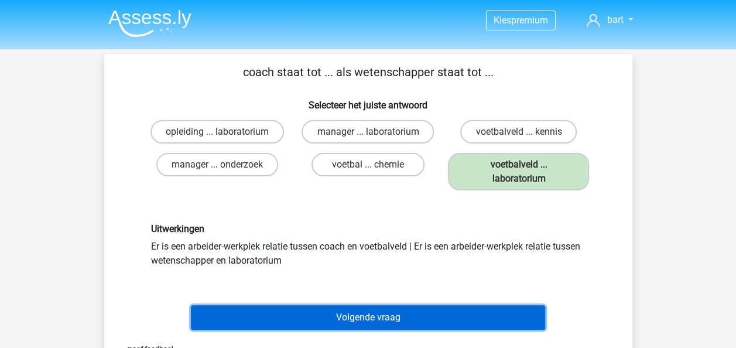
click at [363, 311] on button "Volgende vraag" at bounding box center [368, 317] width 354 height 25
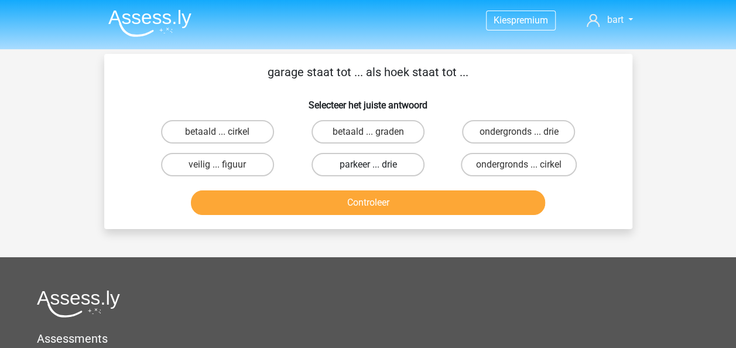
click at [346, 160] on label "parkeer ... drie" at bounding box center [367, 164] width 113 height 23
click at [367, 164] on input "parkeer ... drie" at bounding box center [371, 168] width 8 height 8
radio input "true"
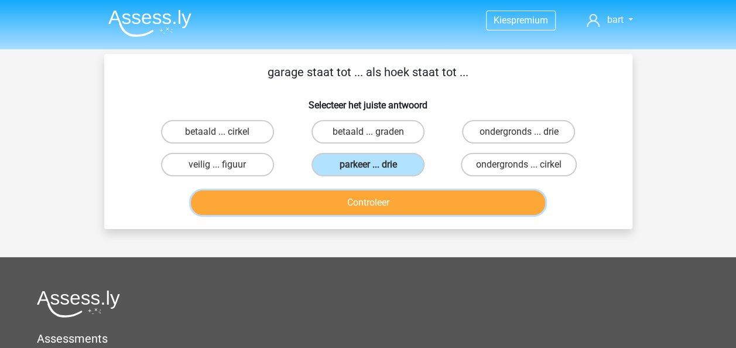
click at [381, 208] on button "Controleer" at bounding box center [368, 202] width 354 height 25
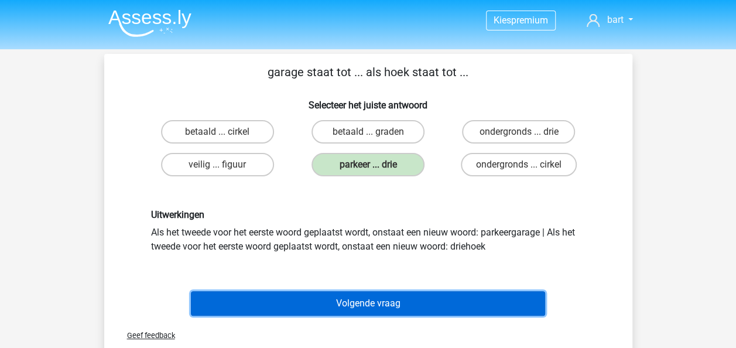
click at [390, 291] on button "Volgende vraag" at bounding box center [368, 303] width 354 height 25
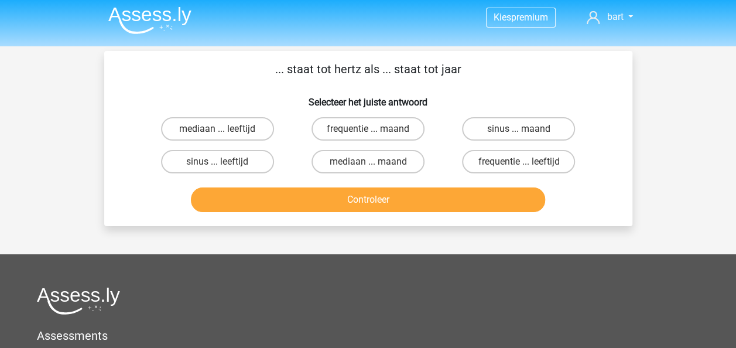
scroll to position [54, 0]
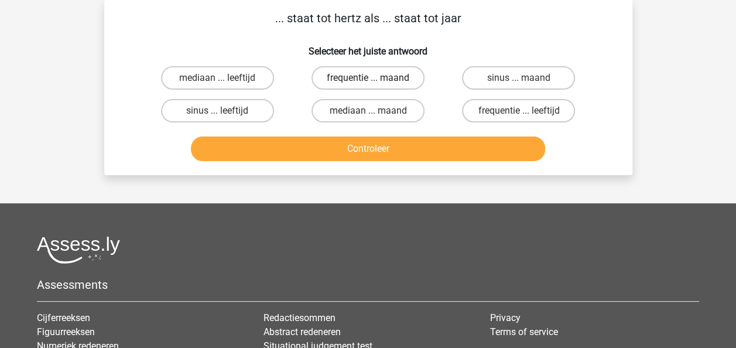
click at [349, 84] on label "frequentie ... maand" at bounding box center [367, 77] width 113 height 23
click at [367, 84] on input "frequentie ... maand" at bounding box center [371, 82] width 8 height 8
radio input "true"
click at [508, 112] on label "frequentie ... leeftijd" at bounding box center [518, 110] width 113 height 23
click at [518, 112] on input "frequentie ... leeftijd" at bounding box center [522, 115] width 8 height 8
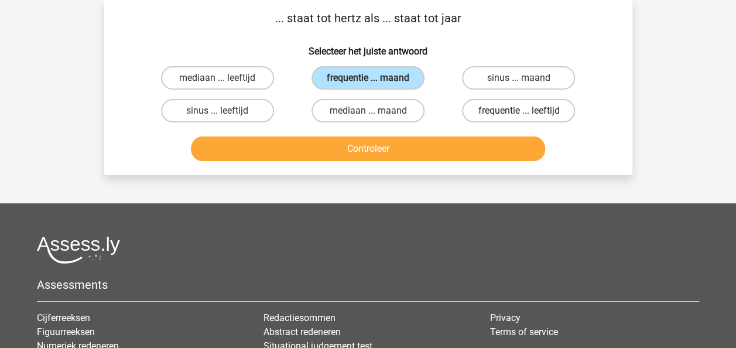
radio input "true"
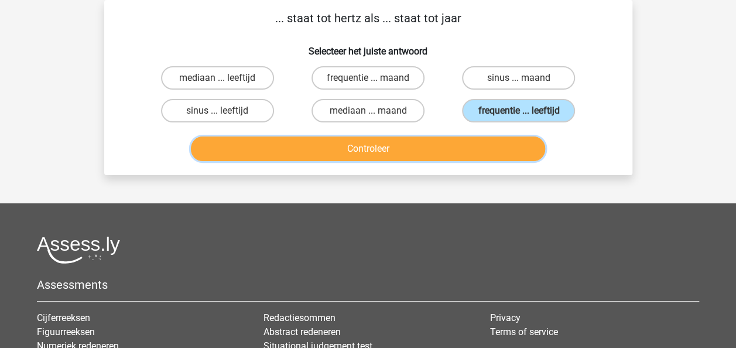
click at [420, 138] on button "Controleer" at bounding box center [368, 148] width 354 height 25
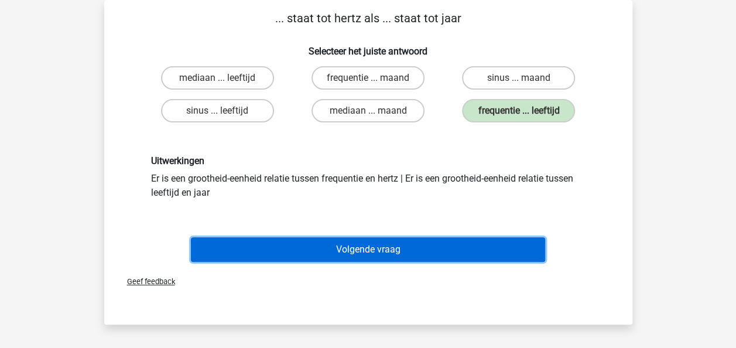
drag, startPoint x: 369, startPoint y: 243, endPoint x: 366, endPoint y: 235, distance: 9.1
click at [369, 243] on button "Volgende vraag" at bounding box center [368, 249] width 354 height 25
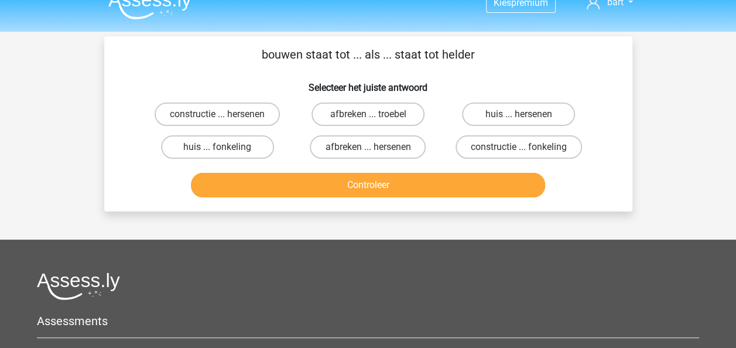
scroll to position [0, 0]
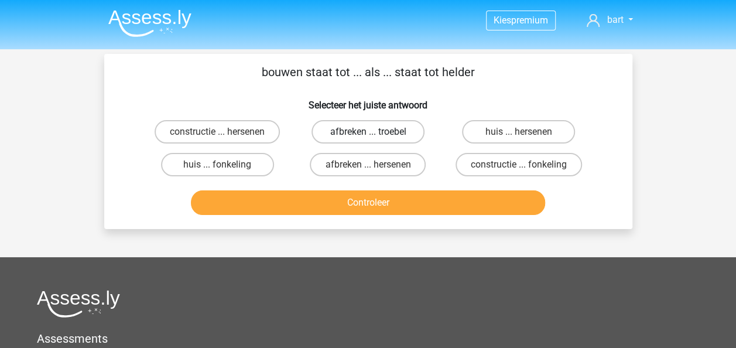
click at [350, 131] on label "afbreken ... troebel" at bounding box center [367, 131] width 113 height 23
click at [367, 132] on input "afbreken ... troebel" at bounding box center [371, 136] width 8 height 8
radio input "true"
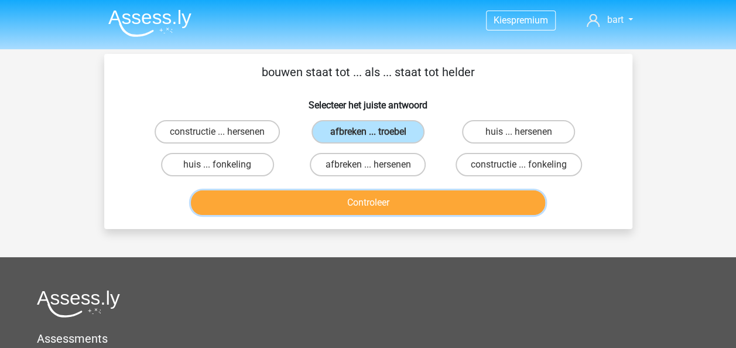
click at [351, 190] on button "Controleer" at bounding box center [368, 202] width 354 height 25
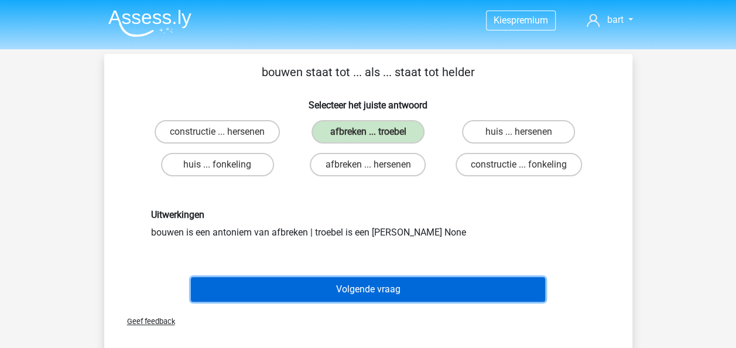
click at [385, 279] on button "Volgende vraag" at bounding box center [368, 289] width 354 height 25
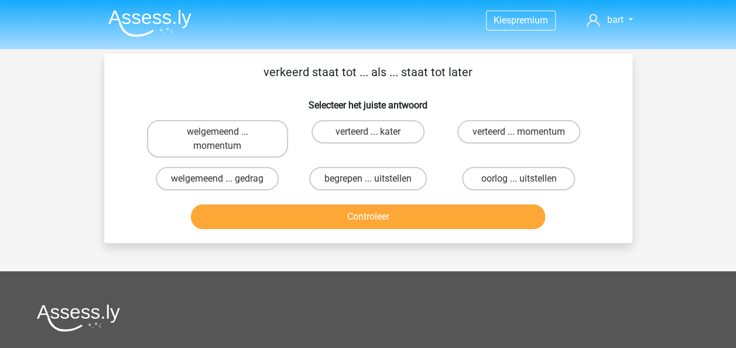
scroll to position [54, 0]
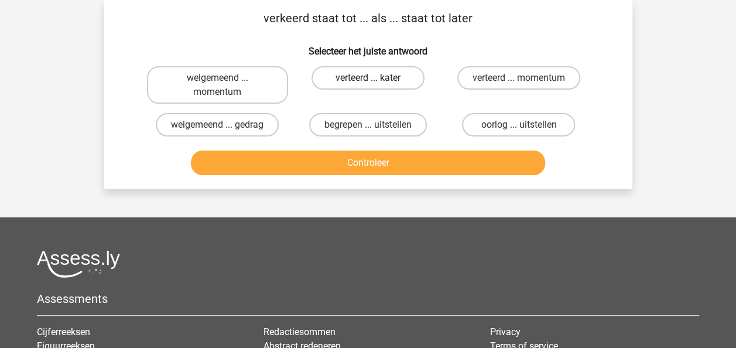
click at [379, 81] on label "verteerd ... kater" at bounding box center [367, 77] width 113 height 23
click at [375, 81] on input "verteerd ... kater" at bounding box center [371, 82] width 8 height 8
radio input "true"
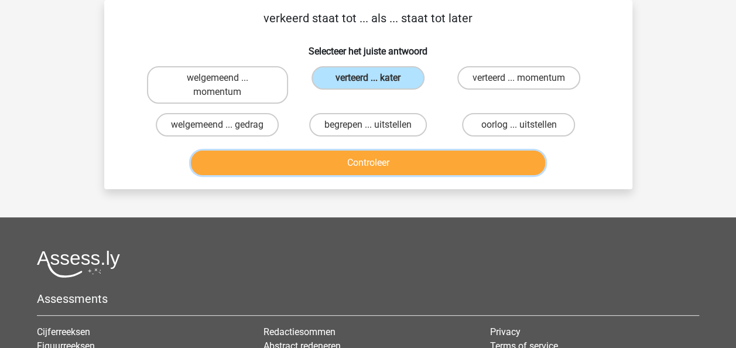
click at [377, 157] on button "Controleer" at bounding box center [368, 162] width 354 height 25
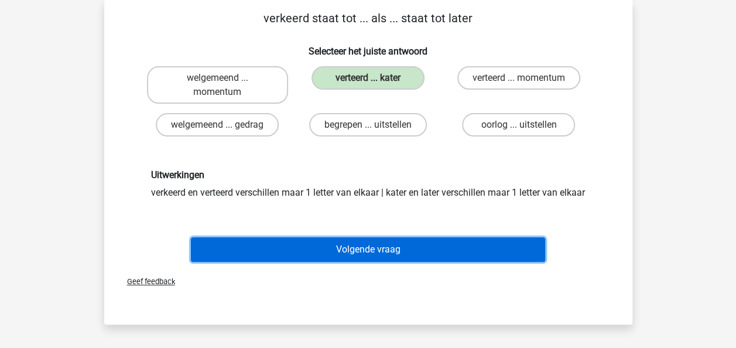
click at [370, 257] on button "Volgende vraag" at bounding box center [368, 249] width 354 height 25
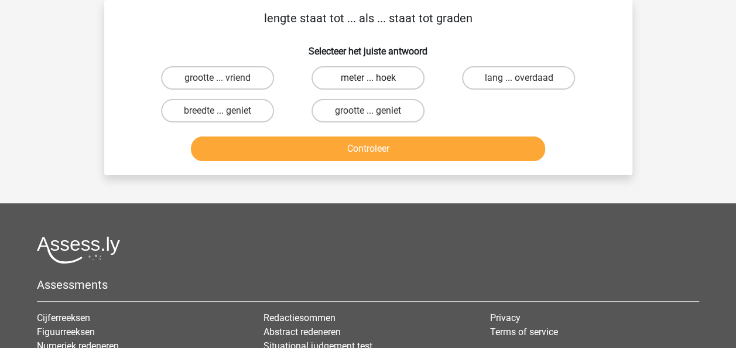
click at [379, 75] on label "meter ... hoek" at bounding box center [367, 77] width 113 height 23
click at [375, 78] on input "meter ... hoek" at bounding box center [371, 82] width 8 height 8
radio input "true"
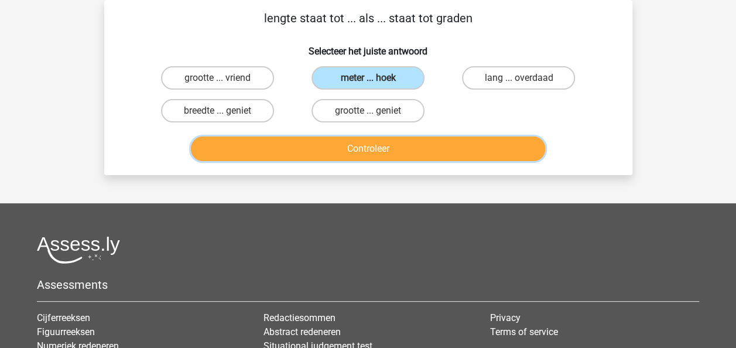
click at [387, 144] on button "Controleer" at bounding box center [368, 148] width 354 height 25
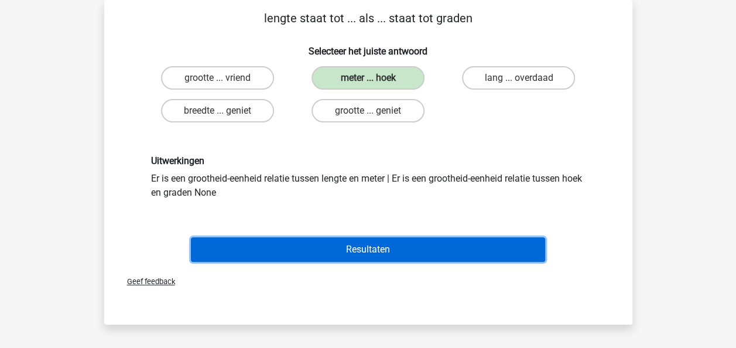
click at [382, 247] on button "Resultaten" at bounding box center [368, 249] width 354 height 25
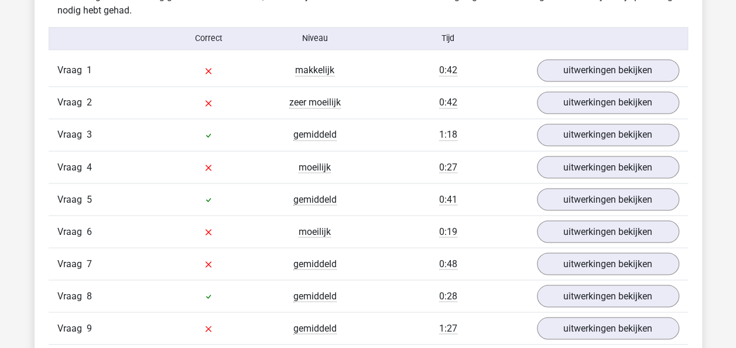
scroll to position [936, 0]
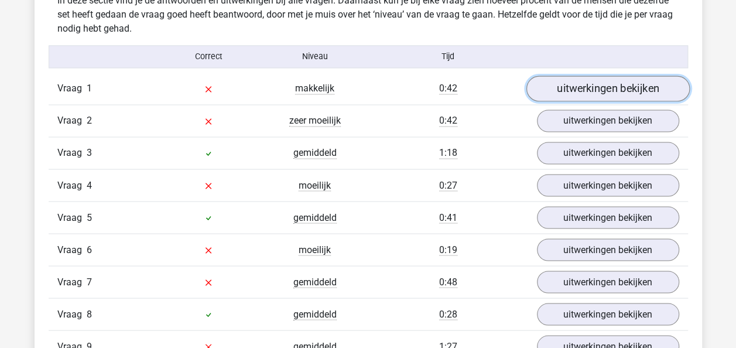
click at [591, 95] on link "uitwerkingen bekijken" at bounding box center [606, 89] width 163 height 26
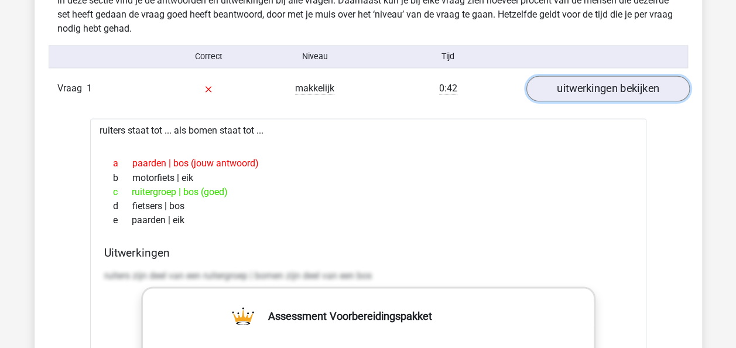
click at [590, 95] on link "uitwerkingen bekijken" at bounding box center [606, 89] width 163 height 26
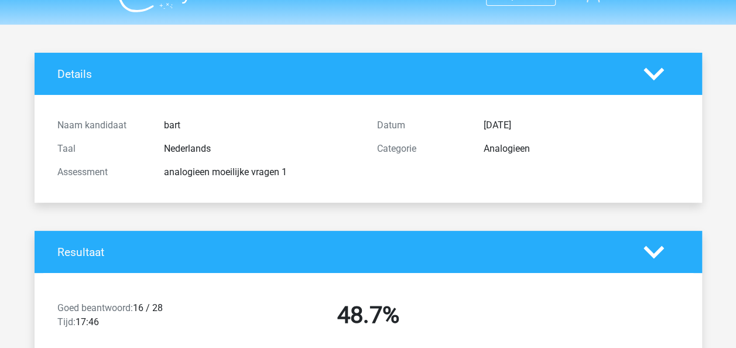
scroll to position [0, 0]
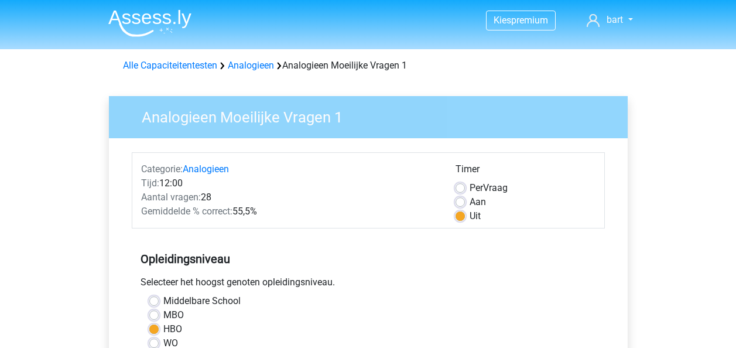
scroll to position [293, 0]
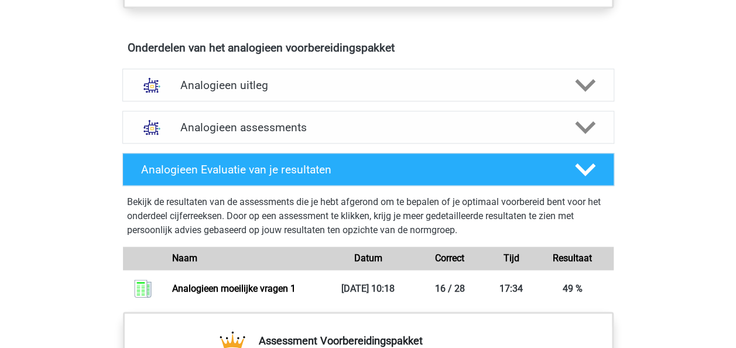
scroll to position [720, 0]
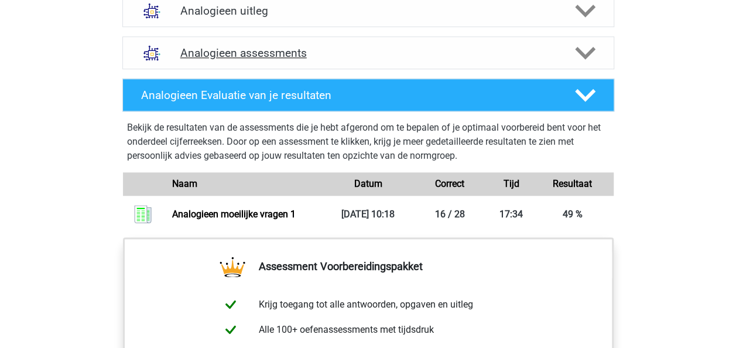
click at [319, 46] on h4 "Analogieen assessments" at bounding box center [368, 52] width 376 height 13
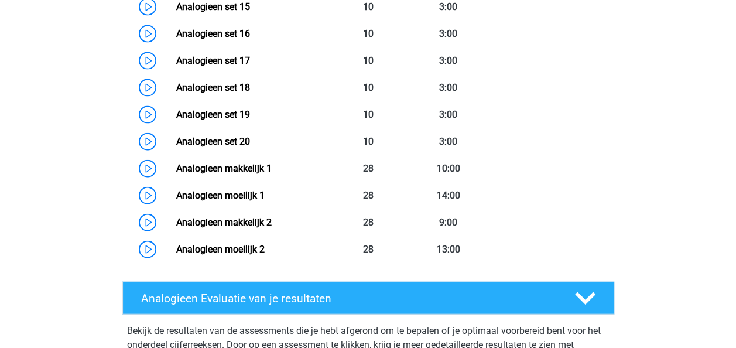
scroll to position [1247, 0]
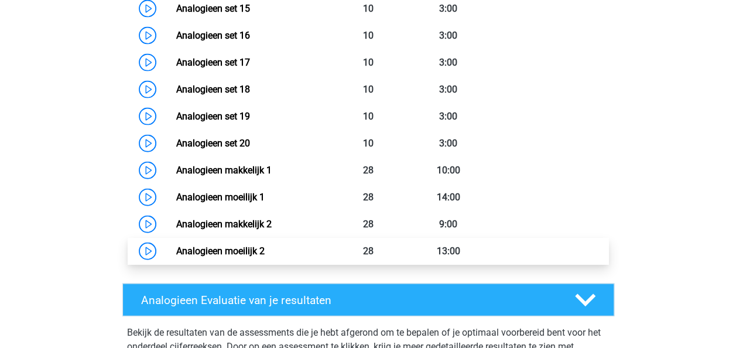
click at [254, 246] on link "Analogieen moeilijk 2" at bounding box center [220, 250] width 88 height 11
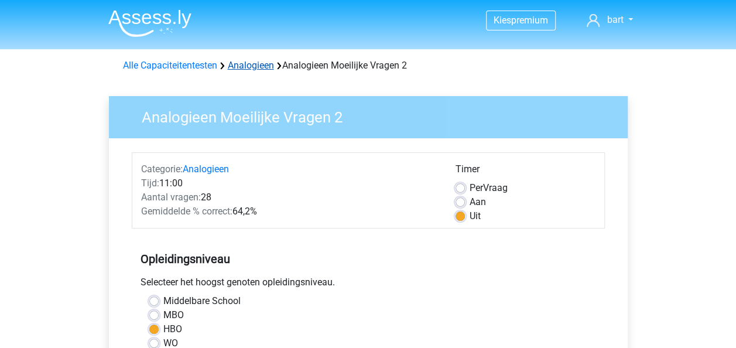
click at [234, 64] on link "Analogieen" at bounding box center [251, 65] width 46 height 11
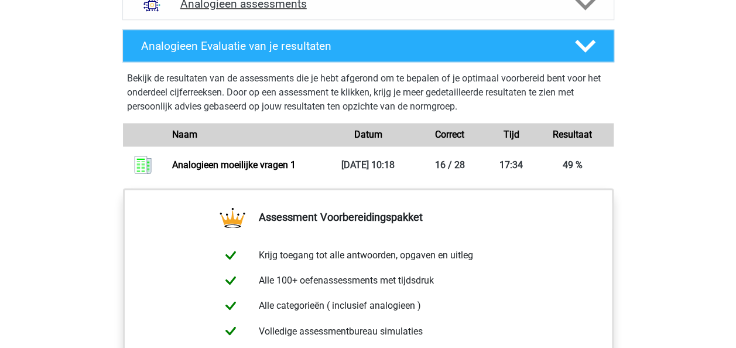
scroll to position [644, 0]
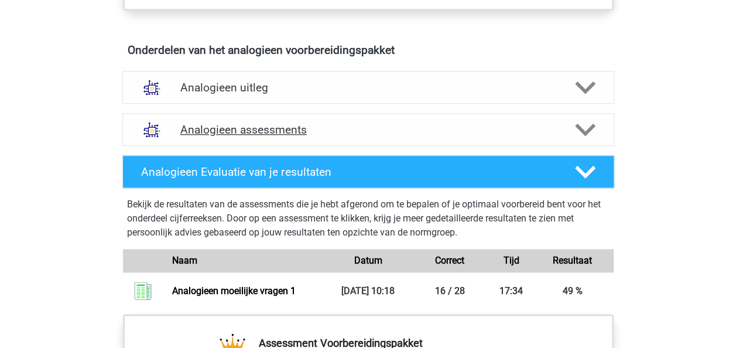
click at [582, 127] on polygon at bounding box center [585, 129] width 20 height 13
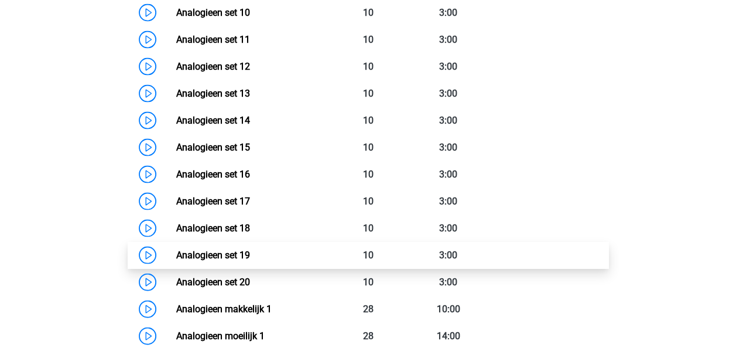
scroll to position [1053, 0]
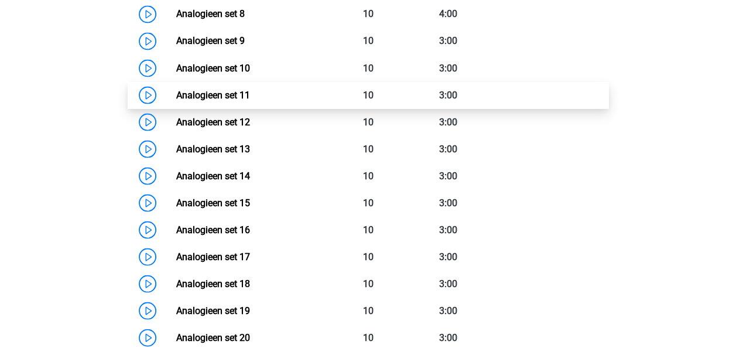
click at [250, 92] on link "Analogieen set 11" at bounding box center [213, 94] width 74 height 11
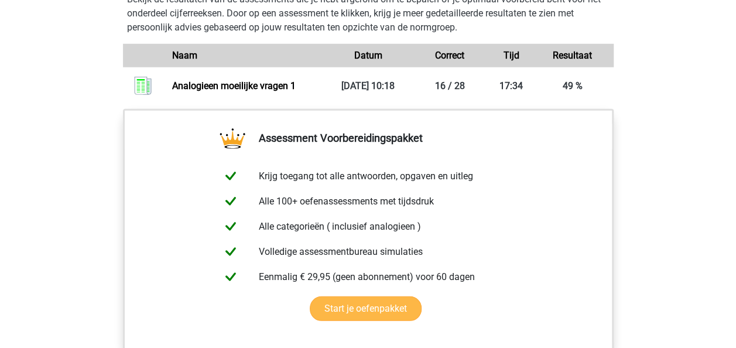
scroll to position [1346, 0]
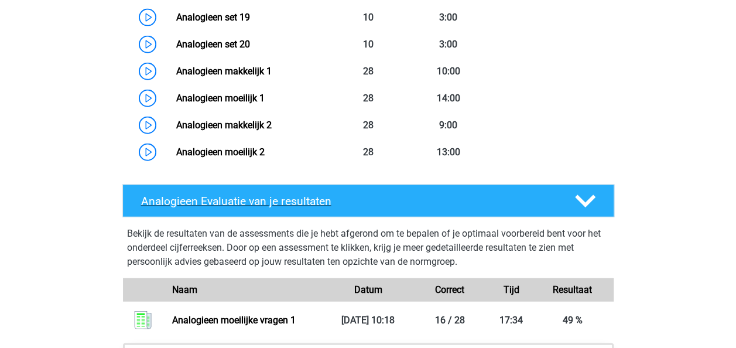
click at [570, 206] on div at bounding box center [583, 201] width 39 height 20
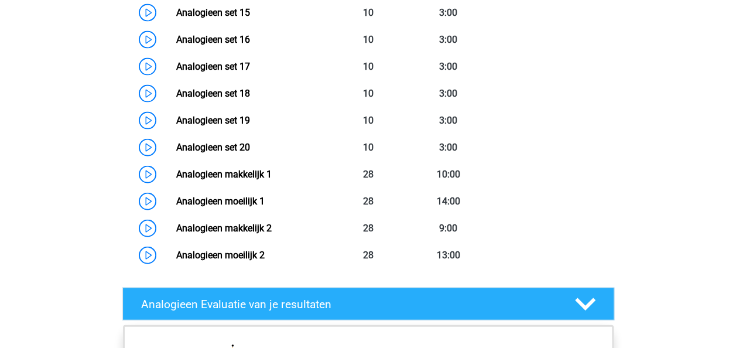
scroll to position [1170, 0]
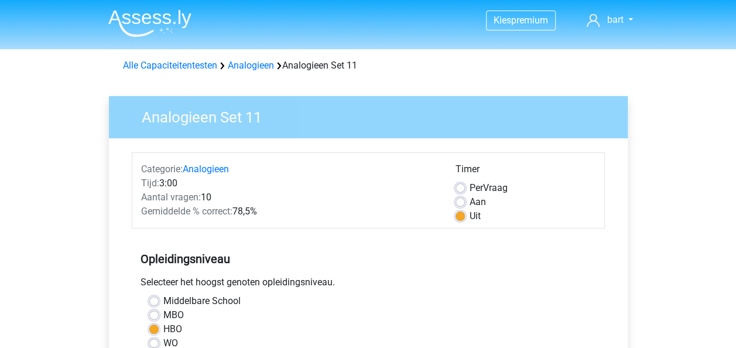
click at [466, 200] on div "Aan" at bounding box center [525, 202] width 140 height 14
click at [465, 195] on div "Aan" at bounding box center [525, 202] width 140 height 14
click at [455, 197] on div "Aan" at bounding box center [525, 202] width 140 height 14
click at [469, 198] on label "Aan" at bounding box center [477, 202] width 16 height 14
click at [458, 198] on input "Aan" at bounding box center [459, 201] width 9 height 12
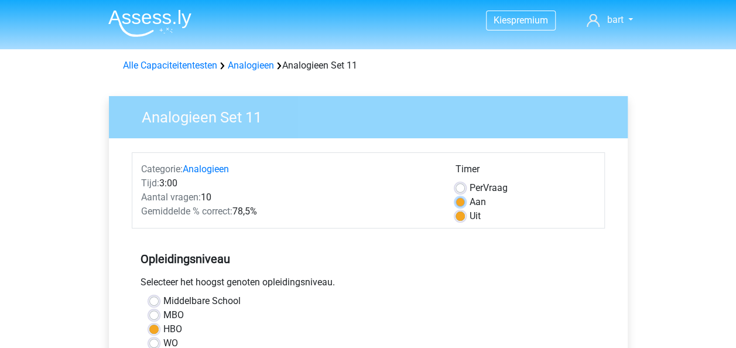
radio input "true"
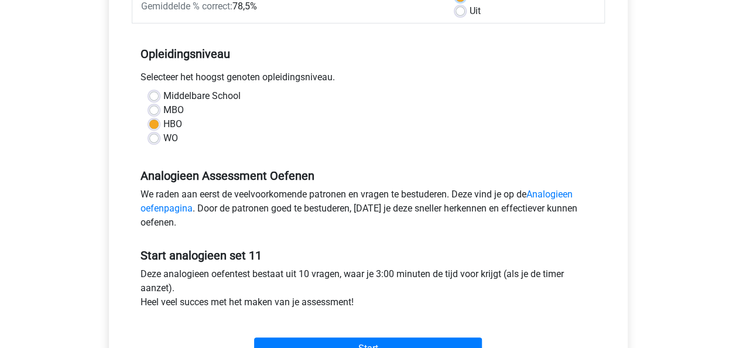
scroll to position [234, 0]
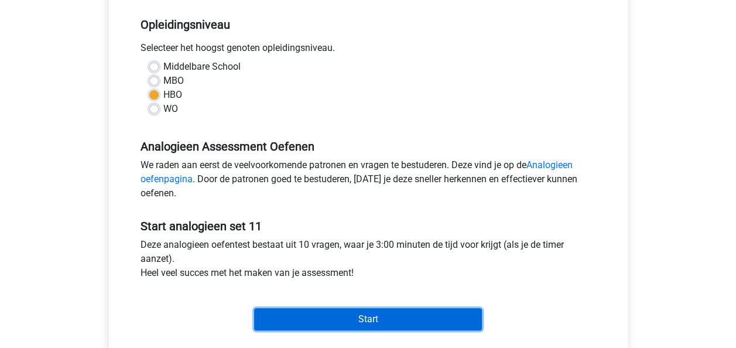
click at [373, 316] on input "Start" at bounding box center [368, 319] width 228 height 22
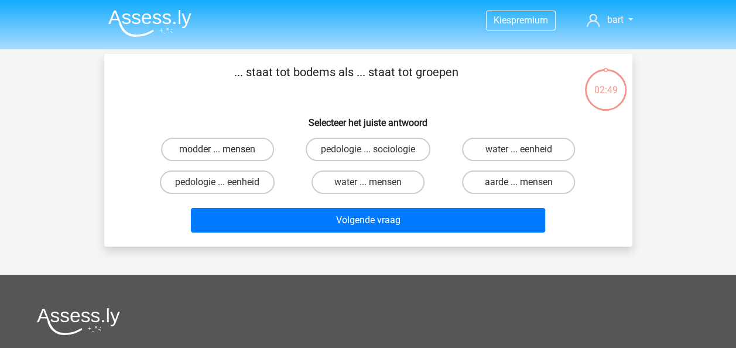
click at [253, 145] on label "modder ... mensen" at bounding box center [217, 149] width 113 height 23
click at [225, 149] on input "modder ... mensen" at bounding box center [221, 153] width 8 height 8
radio input "true"
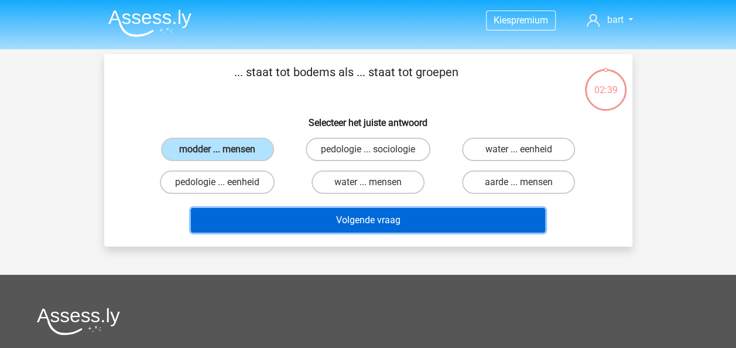
click at [320, 211] on button "Volgende vraag" at bounding box center [368, 220] width 354 height 25
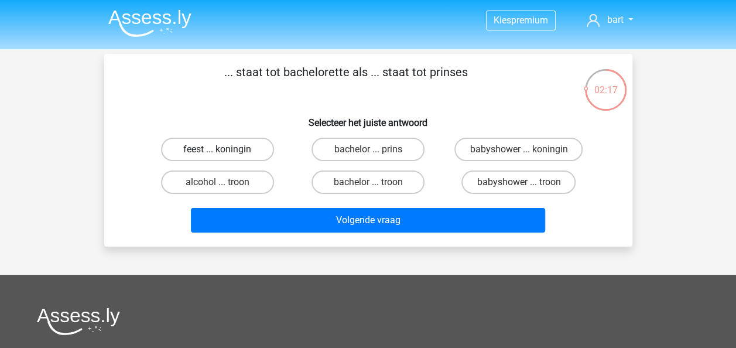
click at [246, 144] on label "feest ... koningin" at bounding box center [217, 149] width 113 height 23
click at [225, 149] on input "feest ... koningin" at bounding box center [221, 153] width 8 height 8
radio input "true"
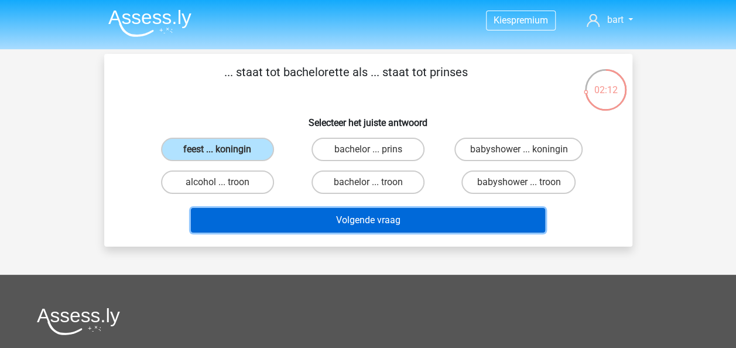
click at [317, 214] on button "Volgende vraag" at bounding box center [368, 220] width 354 height 25
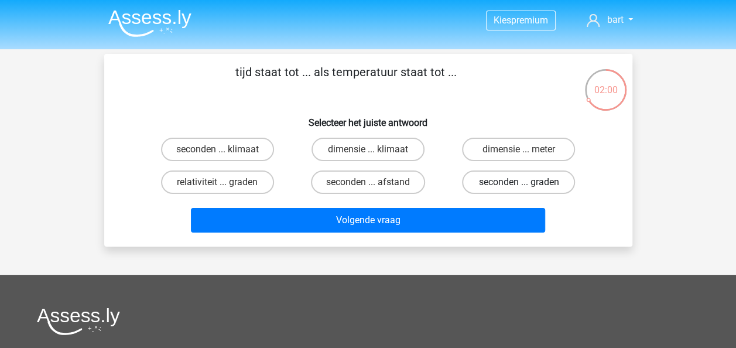
click at [507, 185] on label "seconden ... graden" at bounding box center [518, 181] width 113 height 23
click at [518, 185] on input "seconden ... graden" at bounding box center [522, 186] width 8 height 8
radio input "true"
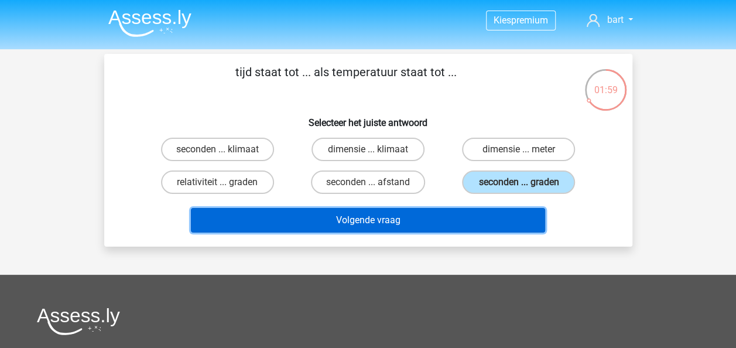
click at [431, 212] on button "Volgende vraag" at bounding box center [368, 220] width 354 height 25
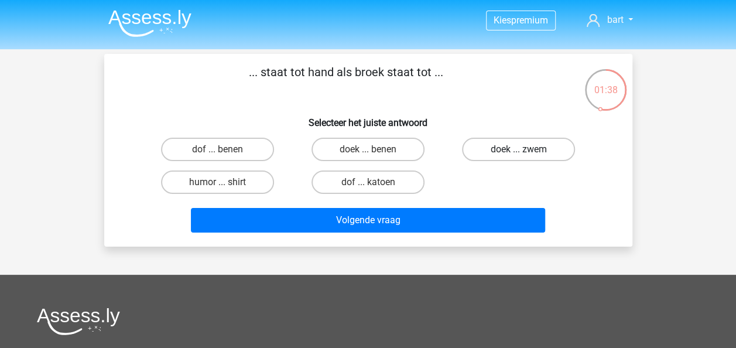
click at [492, 159] on label "doek ... zwem" at bounding box center [518, 149] width 113 height 23
click at [518, 157] on input "doek ... zwem" at bounding box center [522, 153] width 8 height 8
radio input "true"
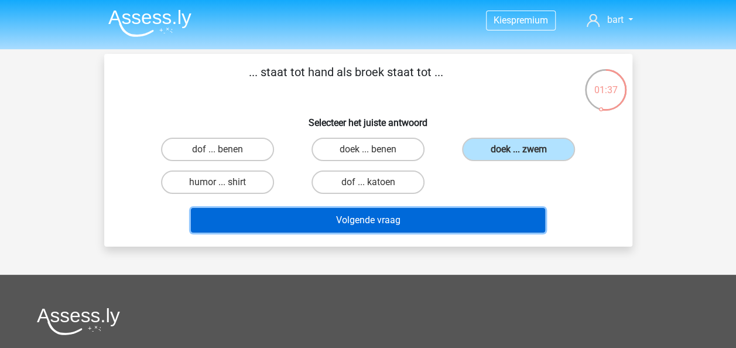
click at [482, 218] on button "Volgende vraag" at bounding box center [368, 220] width 354 height 25
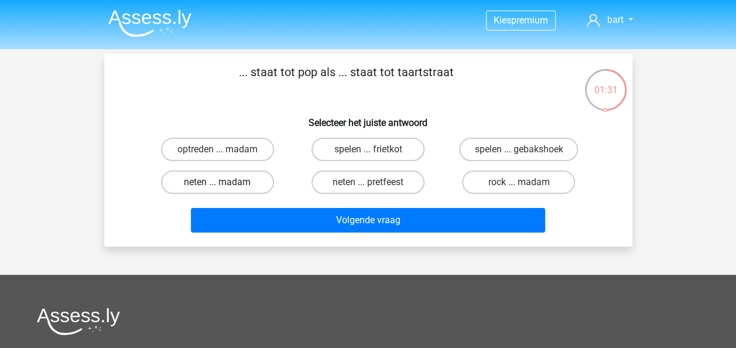
click at [245, 183] on label "neten ... madam" at bounding box center [217, 181] width 113 height 23
click at [225, 183] on input "neten ... madam" at bounding box center [221, 186] width 8 height 8
radio input "true"
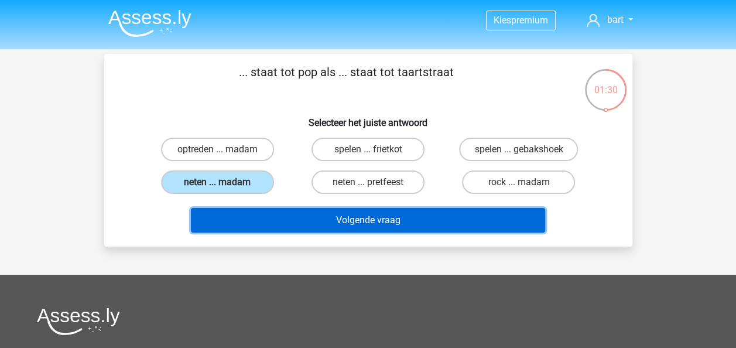
click at [403, 221] on button "Volgende vraag" at bounding box center [368, 220] width 354 height 25
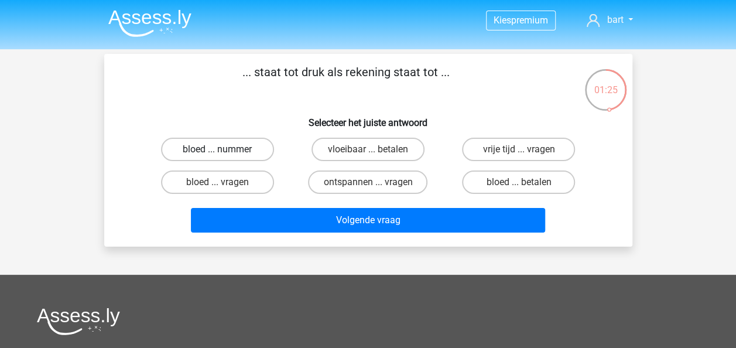
click at [229, 153] on label "bloed ... nummer" at bounding box center [217, 149] width 113 height 23
click at [225, 153] on input "bloed ... nummer" at bounding box center [221, 153] width 8 height 8
radio input "true"
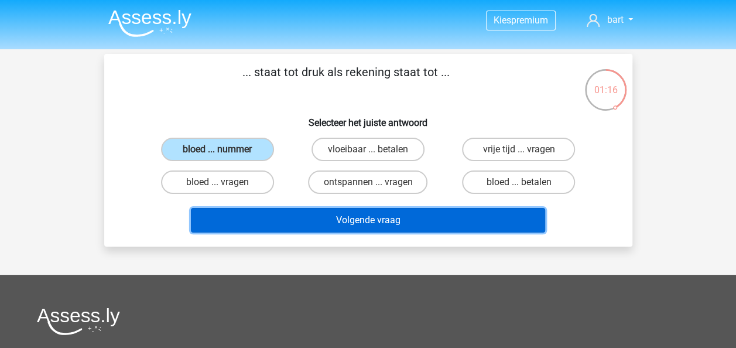
click at [372, 215] on button "Volgende vraag" at bounding box center [368, 220] width 354 height 25
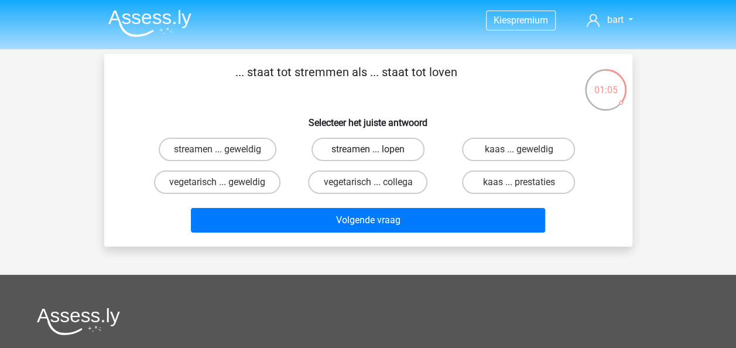
click at [396, 157] on label "streamen ... lopen" at bounding box center [367, 149] width 113 height 23
click at [375, 157] on input "streamen ... lopen" at bounding box center [371, 153] width 8 height 8
radio input "true"
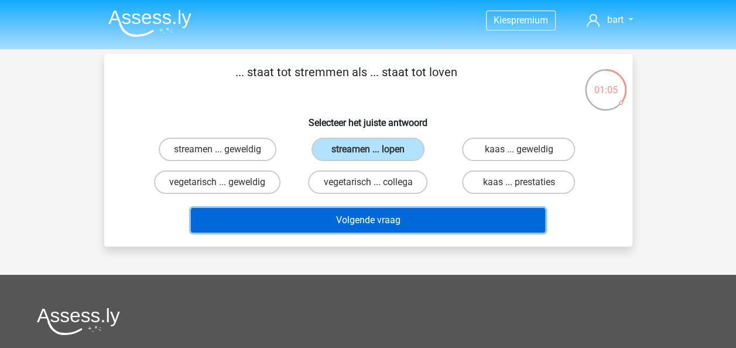
click at [428, 216] on button "Volgende vraag" at bounding box center [368, 220] width 354 height 25
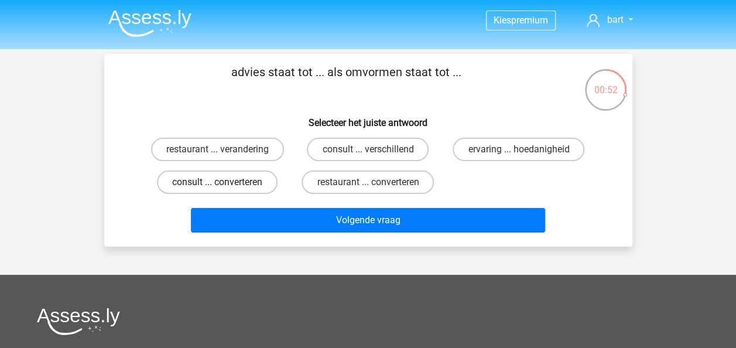
click at [268, 185] on label "consult ... converteren" at bounding box center [217, 181] width 121 height 23
click at [225, 185] on input "consult ... converteren" at bounding box center [221, 186] width 8 height 8
radio input "true"
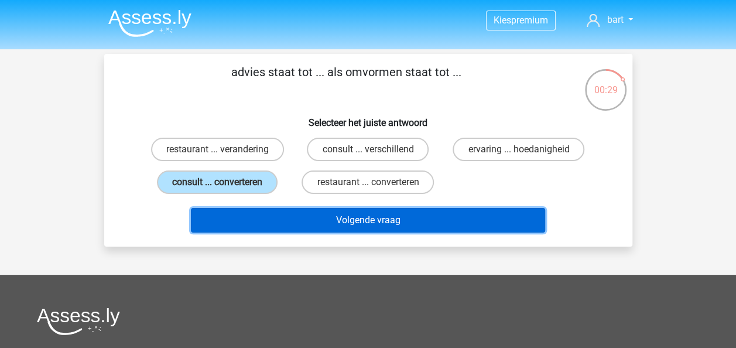
click at [361, 214] on button "Volgende vraag" at bounding box center [368, 220] width 354 height 25
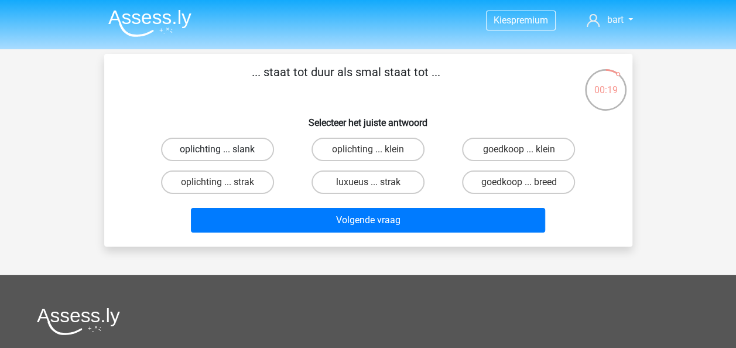
click at [253, 147] on label "oplichting ... slank" at bounding box center [217, 149] width 113 height 23
click at [225, 149] on input "oplichting ... slank" at bounding box center [221, 153] width 8 height 8
radio input "true"
click at [523, 183] on input "goedkoop ... breed" at bounding box center [522, 186] width 8 height 8
radio input "true"
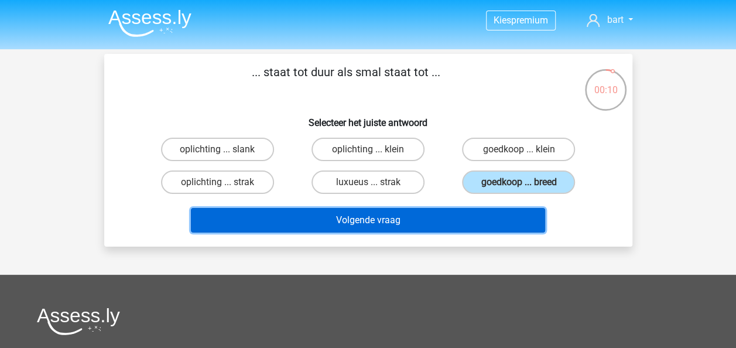
click at [500, 212] on button "Volgende vraag" at bounding box center [368, 220] width 354 height 25
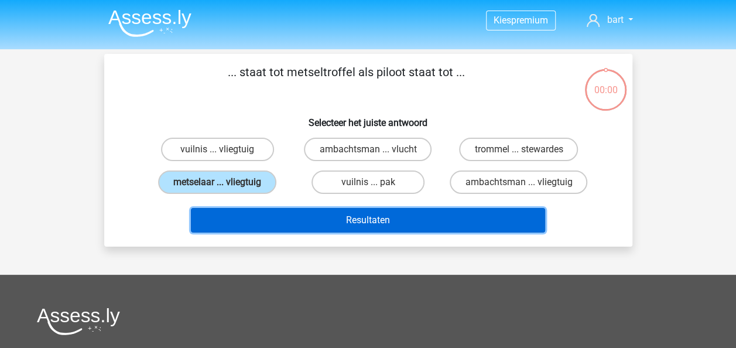
click at [324, 216] on button "Resultaten" at bounding box center [368, 220] width 354 height 25
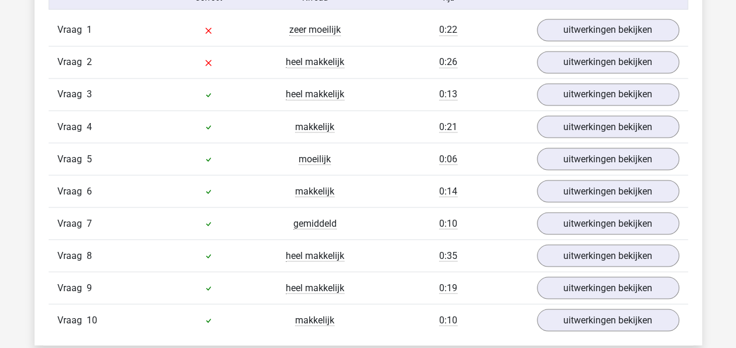
scroll to position [936, 0]
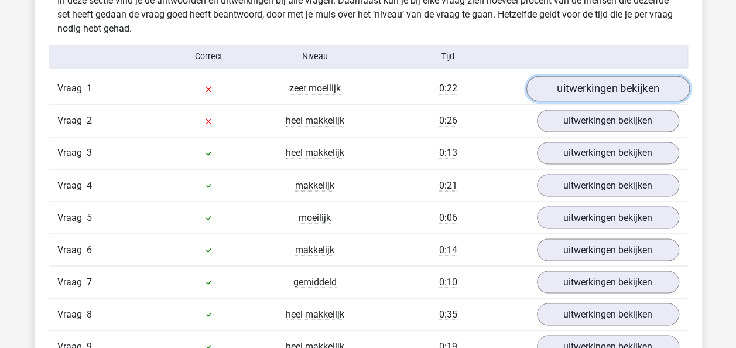
click at [599, 94] on link "uitwerkingen bekijken" at bounding box center [606, 89] width 163 height 26
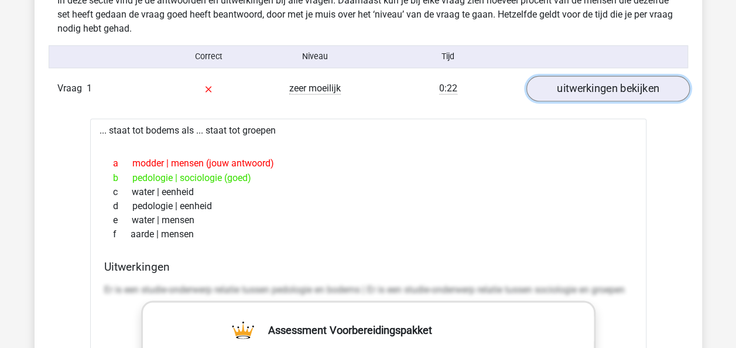
click at [592, 94] on link "uitwerkingen bekijken" at bounding box center [606, 89] width 163 height 26
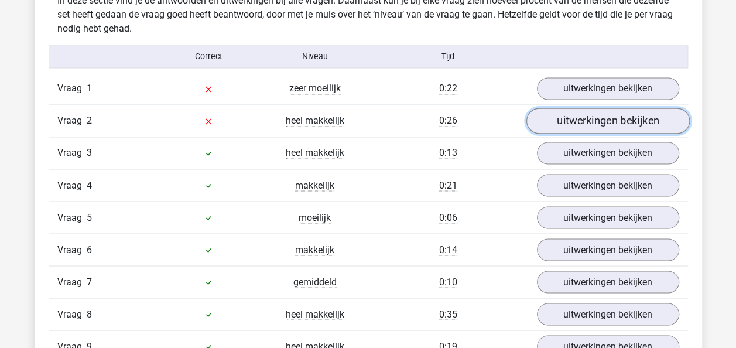
click at [583, 122] on link "uitwerkingen bekijken" at bounding box center [606, 121] width 163 height 26
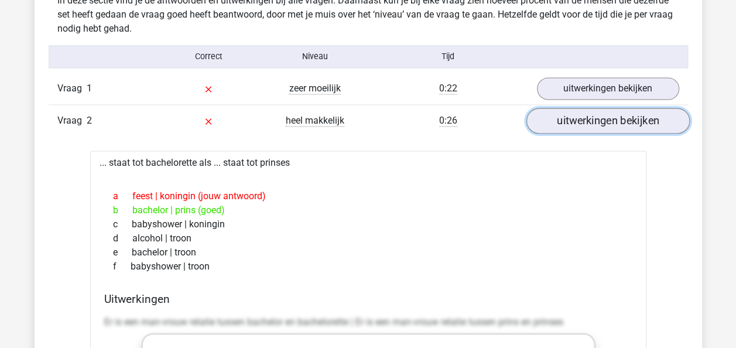
click at [578, 125] on link "uitwerkingen bekijken" at bounding box center [606, 121] width 163 height 26
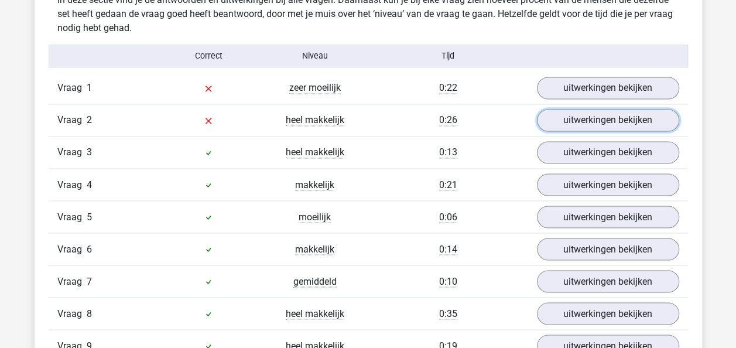
scroll to position [995, 0]
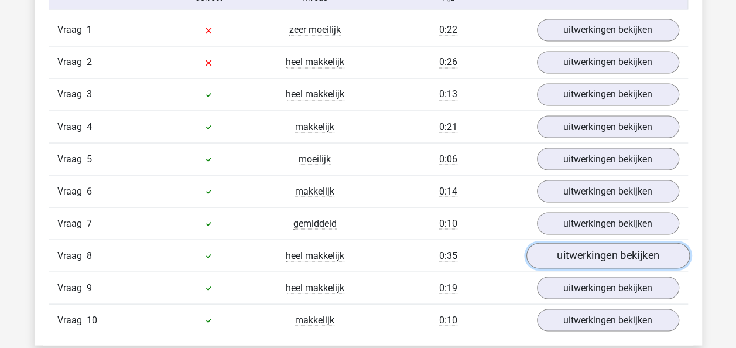
click at [657, 243] on link "uitwerkingen bekijken" at bounding box center [606, 256] width 163 height 26
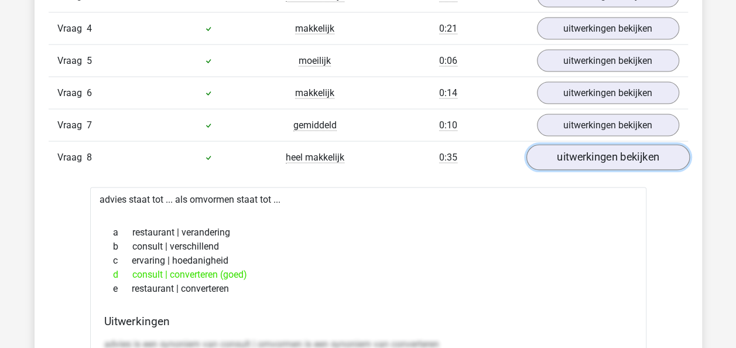
scroll to position [1112, 0]
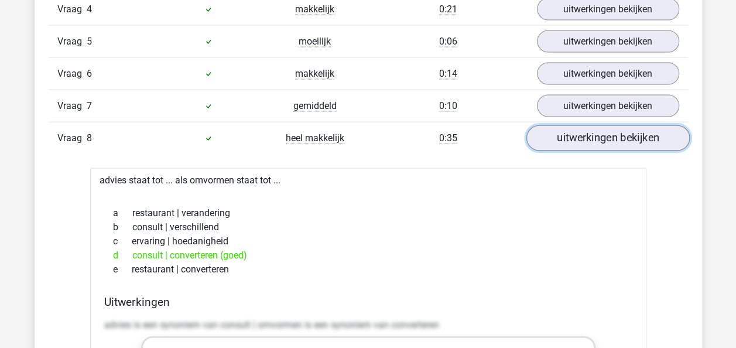
click at [642, 140] on link "uitwerkingen bekijken" at bounding box center [606, 139] width 163 height 26
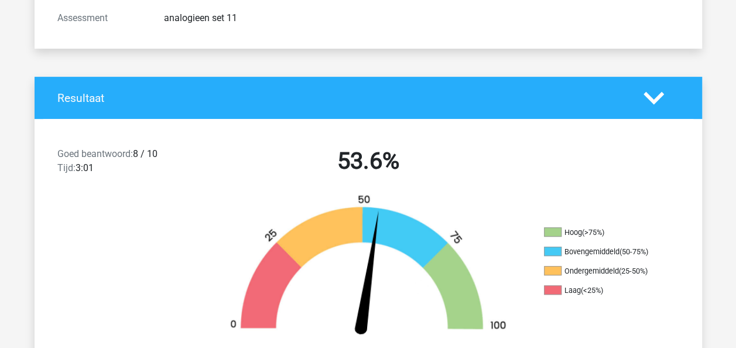
scroll to position [59, 0]
